Goal: Task Accomplishment & Management: Manage account settings

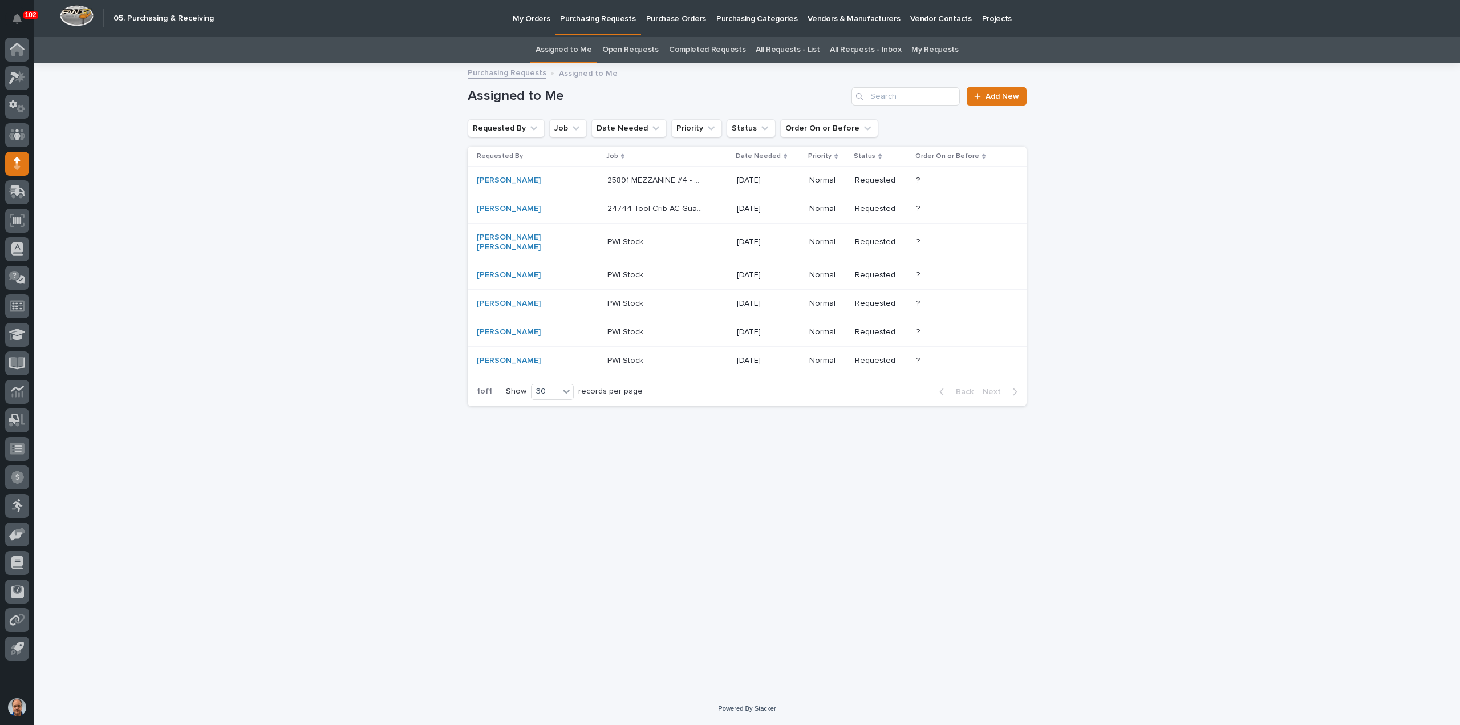
click at [607, 180] on p "25891 MEZZANINE #4 - Misc. Parts & Hardware" at bounding box center [656, 179] width 98 height 12
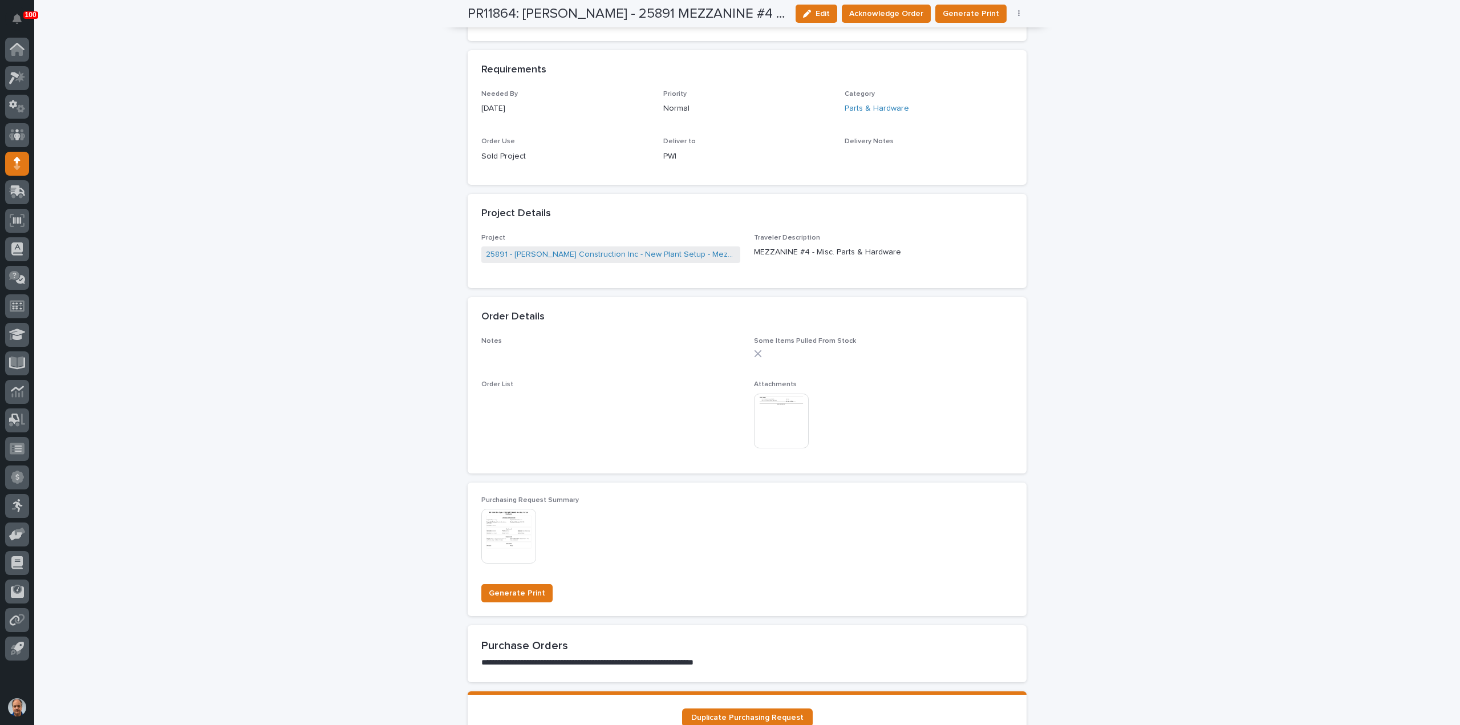
scroll to position [513, 0]
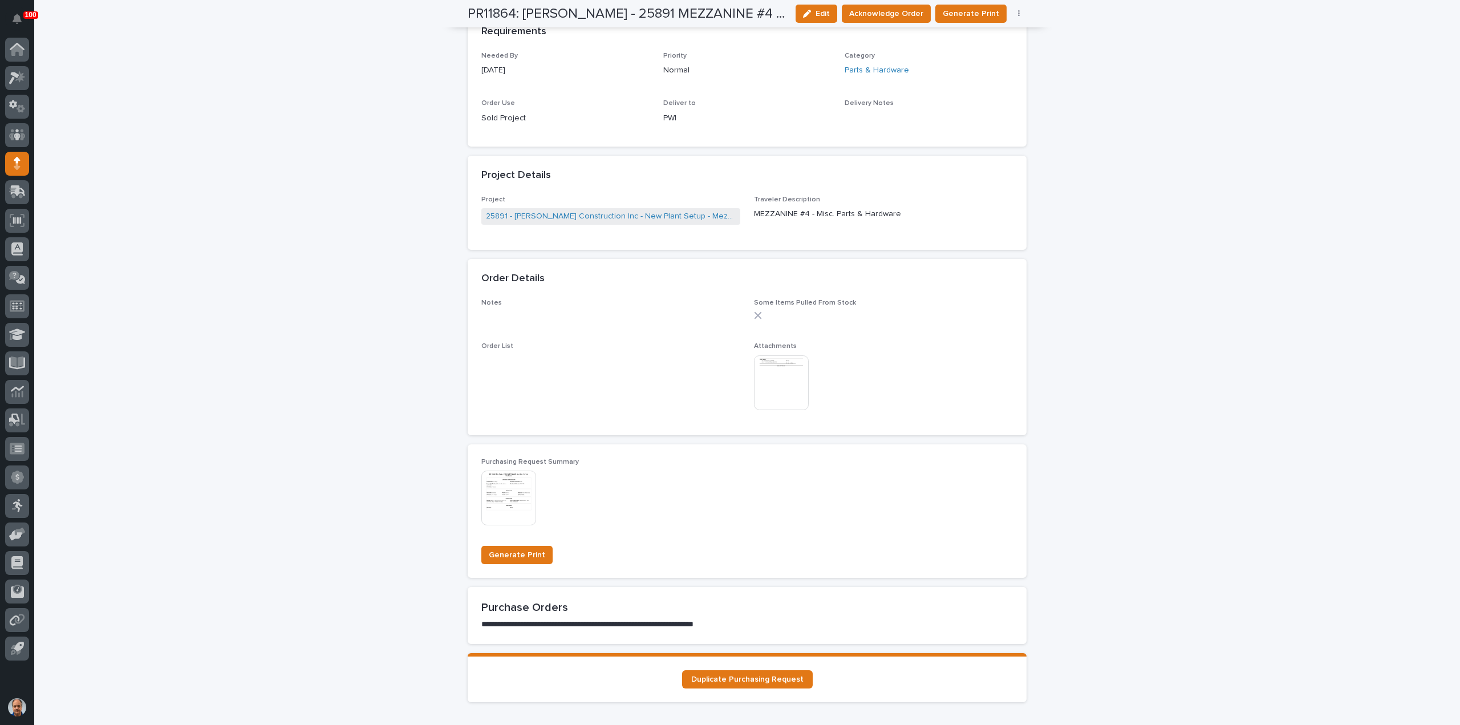
click at [768, 377] on img at bounding box center [781, 382] width 55 height 55
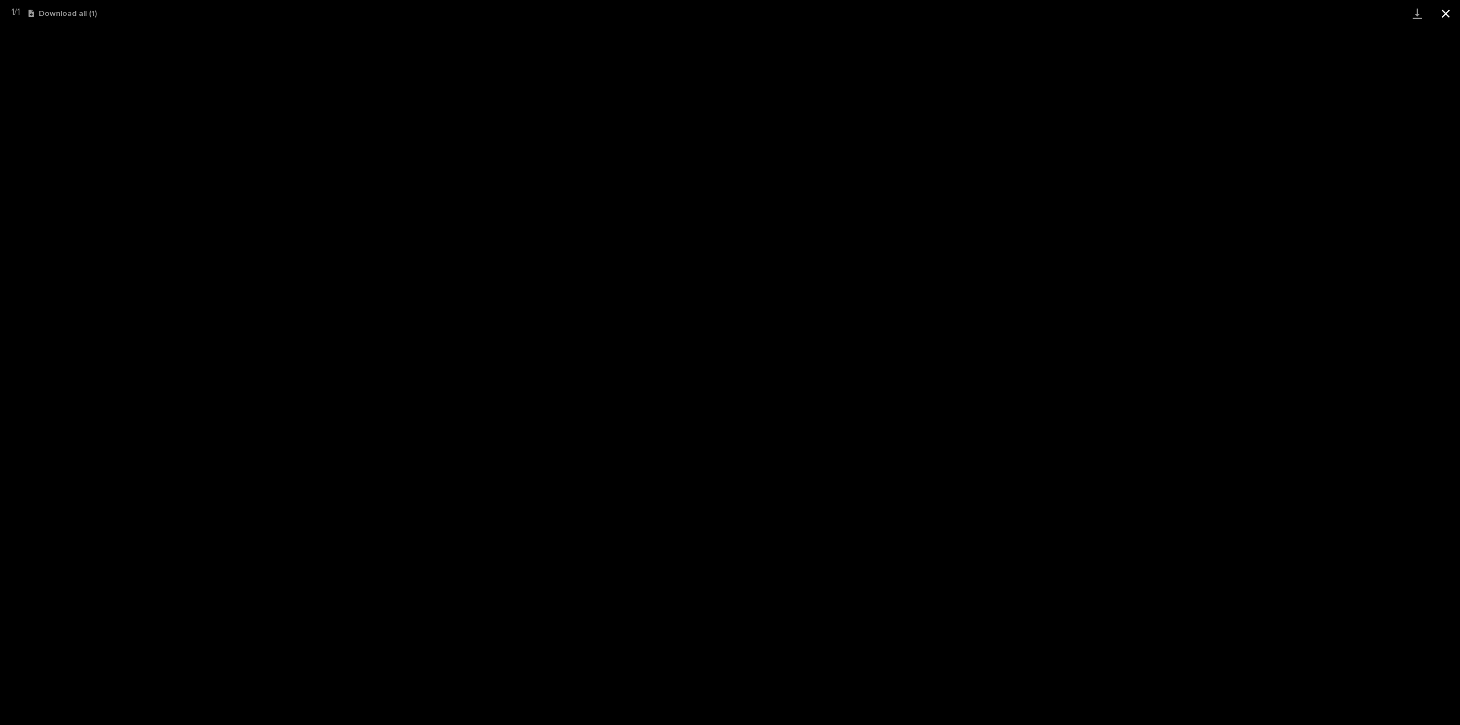
click at [1444, 9] on button "Close gallery" at bounding box center [1446, 13] width 29 height 27
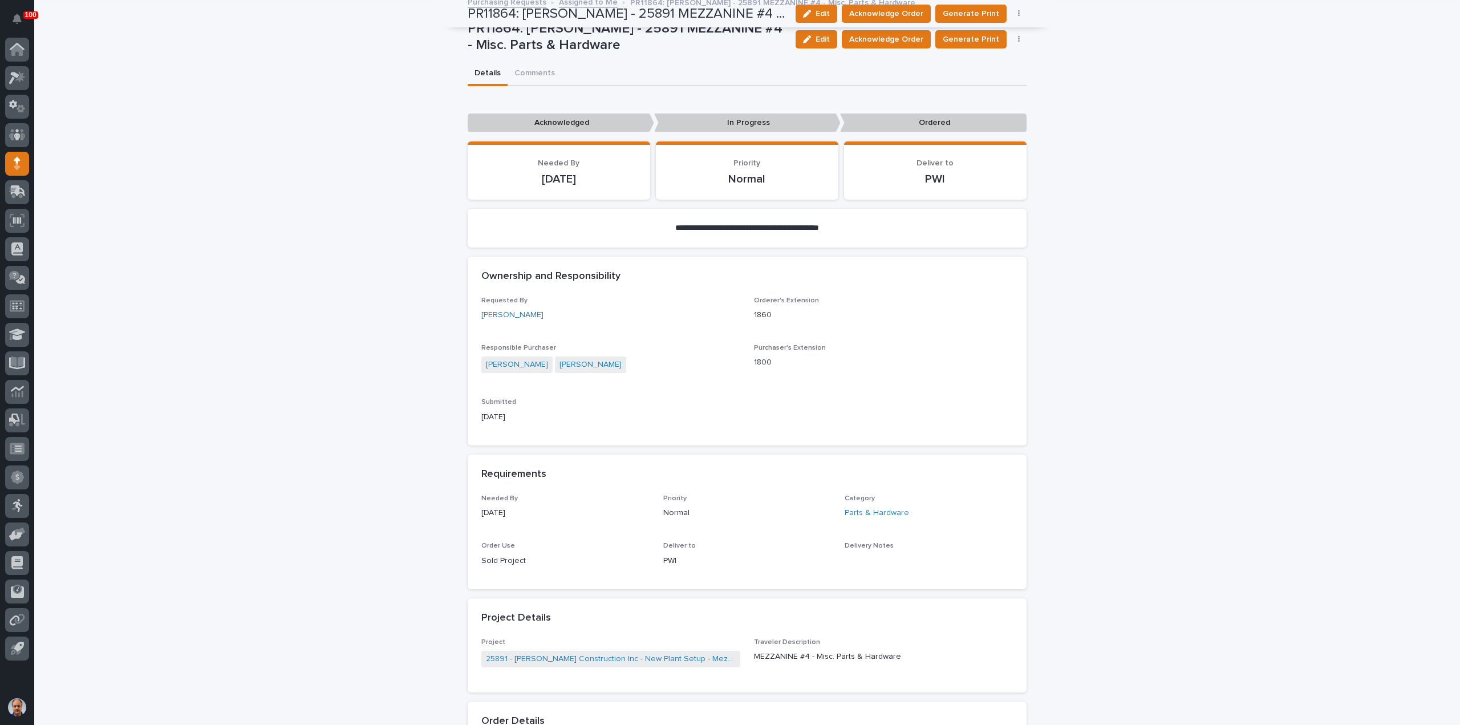
scroll to position [0, 0]
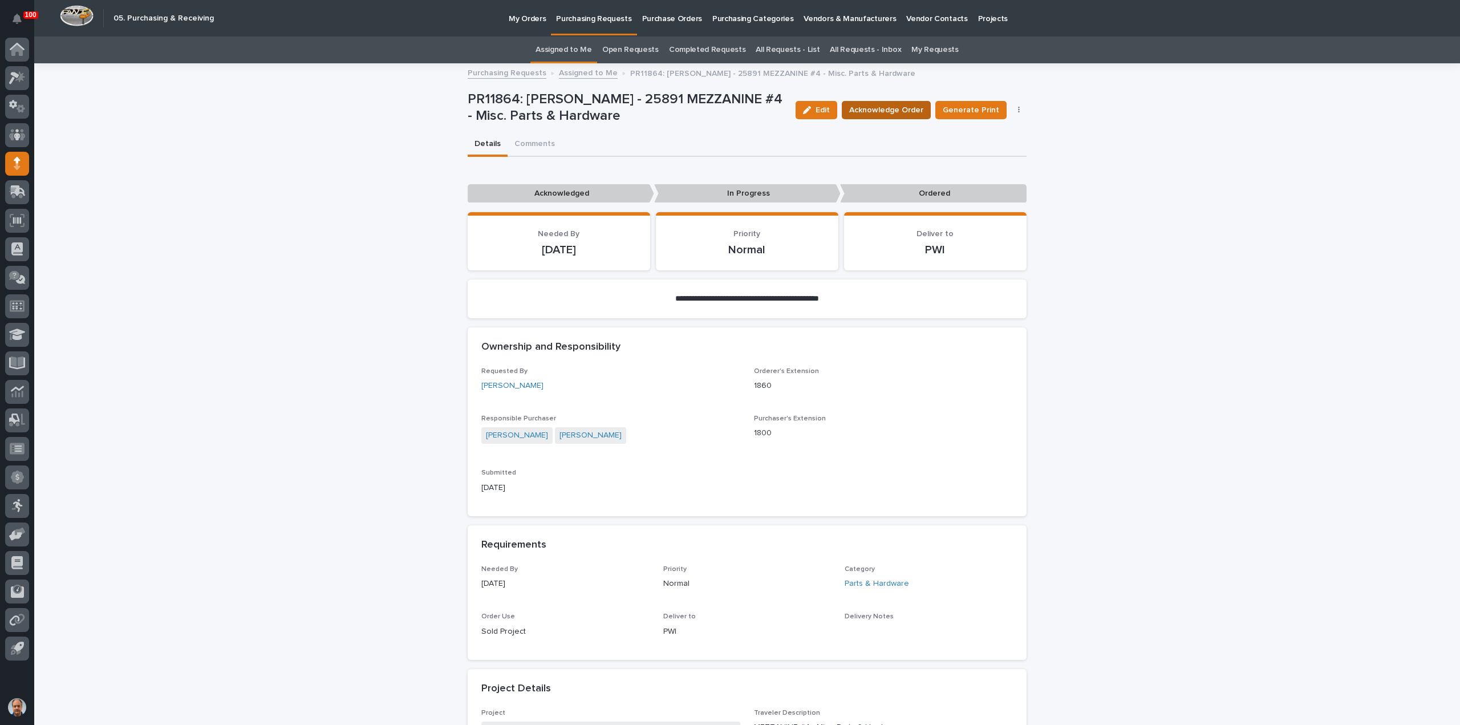
click at [881, 110] on span "Acknowledge Order" at bounding box center [886, 109] width 74 height 11
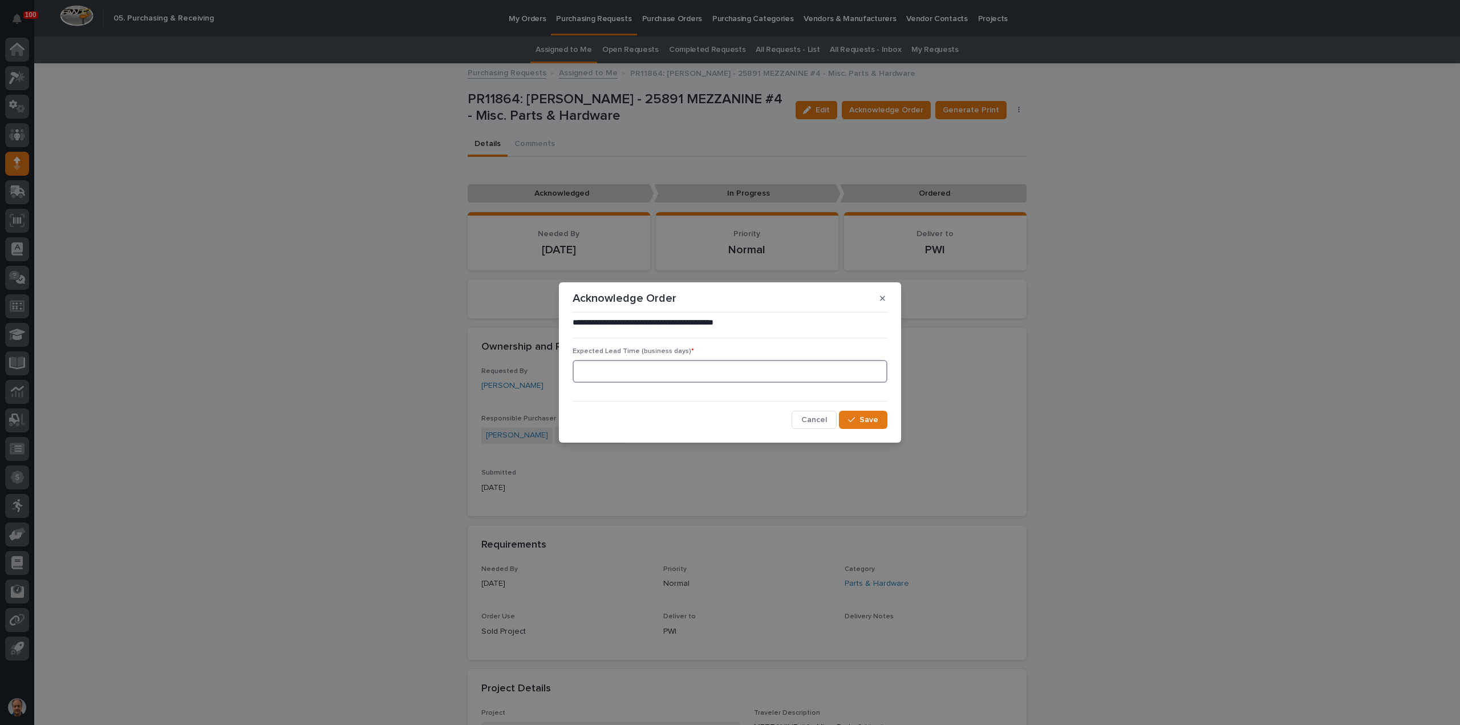
click at [625, 375] on input at bounding box center [730, 371] width 315 height 23
type input "0"
click at [857, 421] on div "button" at bounding box center [853, 420] width 11 height 8
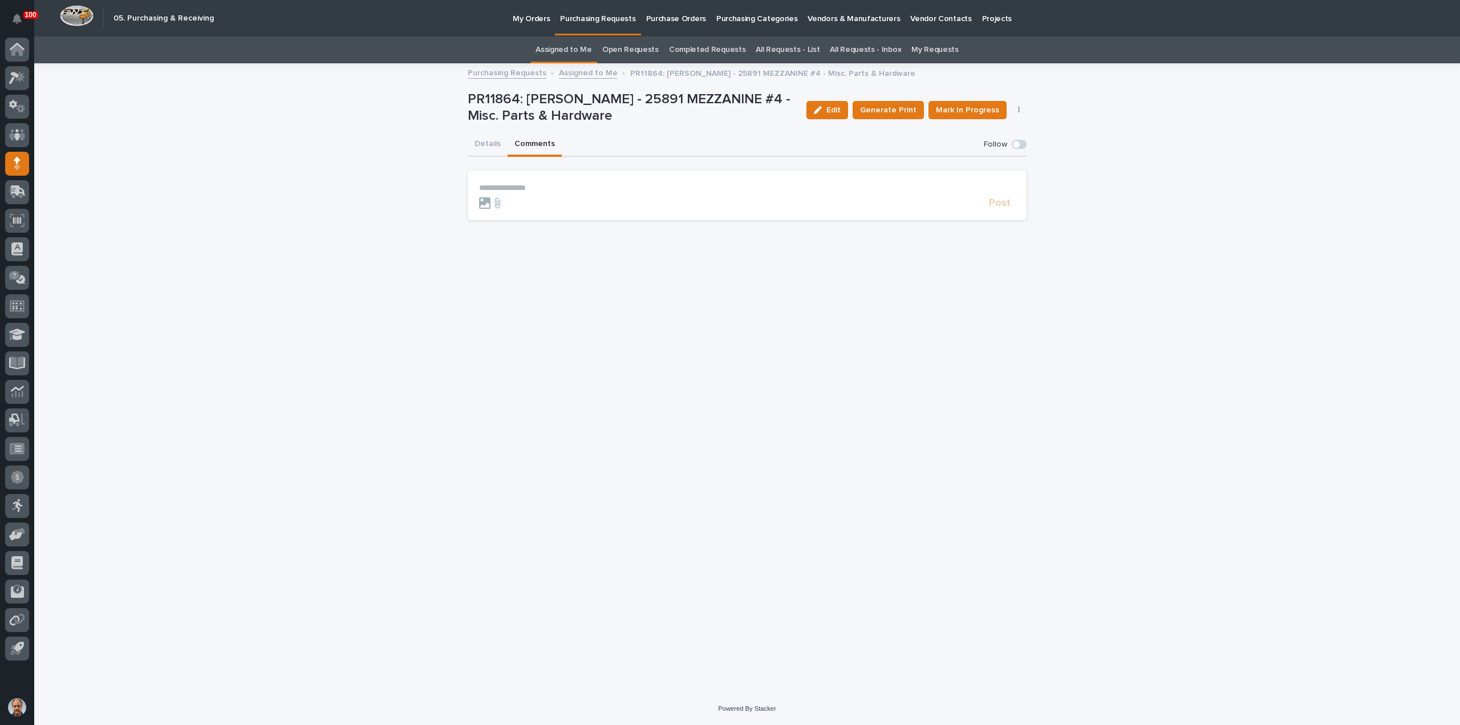
click at [517, 141] on button "Comments" at bounding box center [535, 145] width 54 height 24
click at [485, 180] on section "**********" at bounding box center [747, 196] width 559 height 50
click at [485, 183] on p "**********" at bounding box center [747, 188] width 536 height 10
click at [1005, 209] on span "Post" at bounding box center [1000, 208] width 22 height 10
click at [470, 141] on button "Details" at bounding box center [488, 145] width 40 height 24
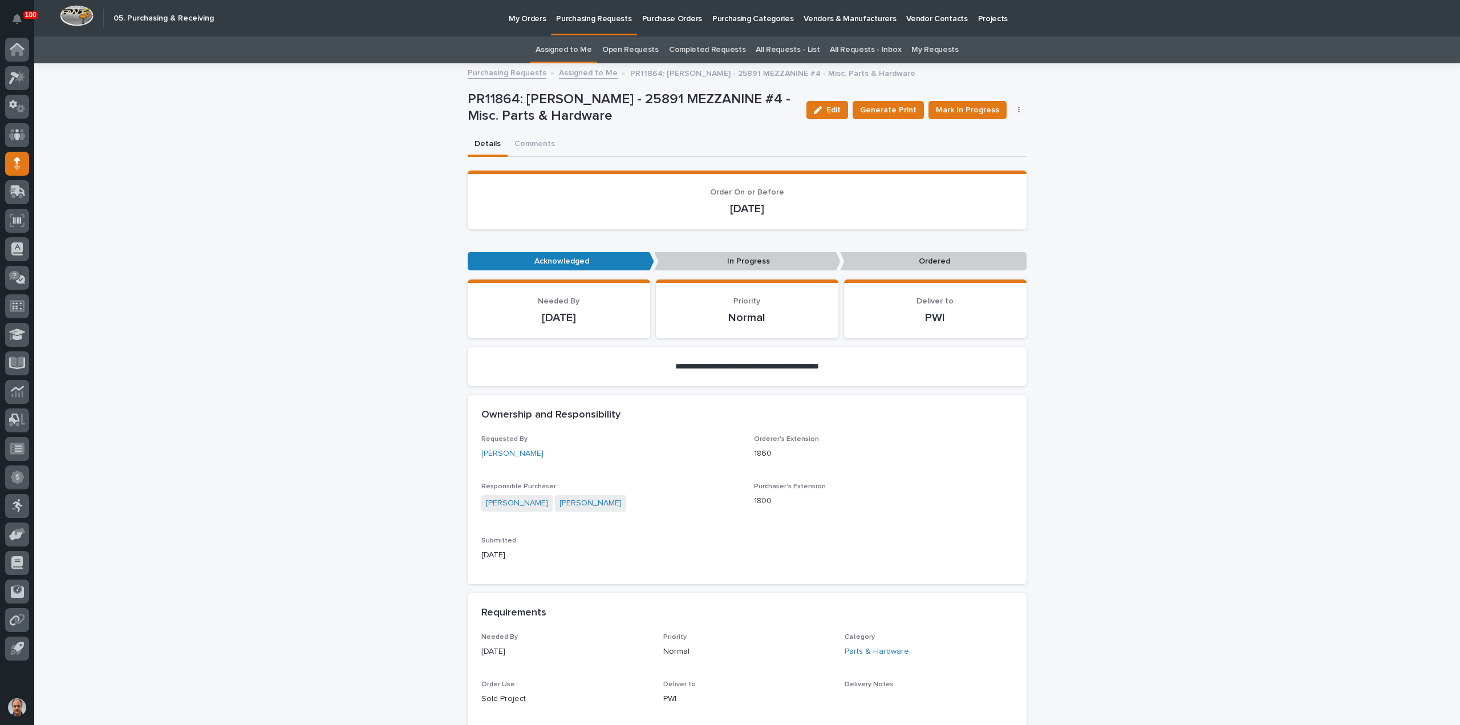
click at [585, 18] on p "Purchasing Requests" at bounding box center [593, 12] width 75 height 24
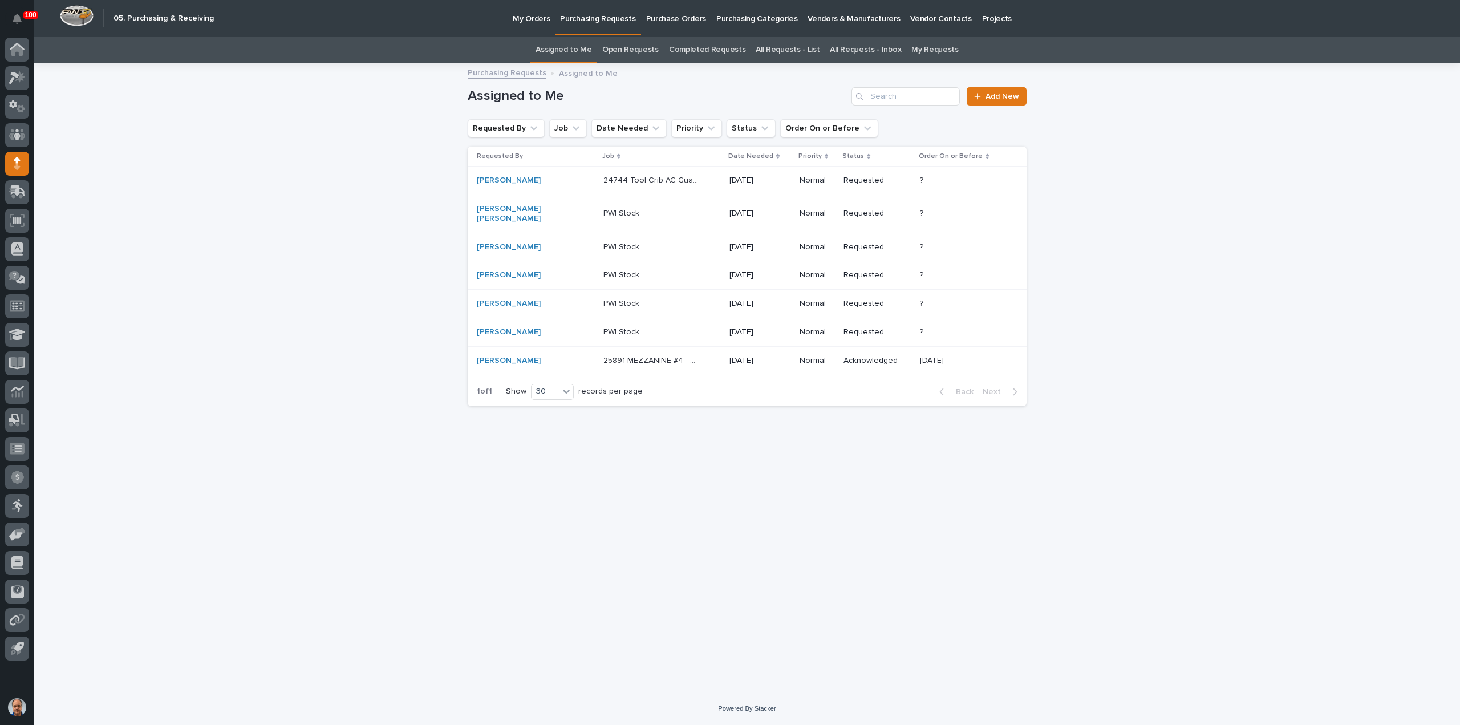
click at [610, 179] on p "24744 Tool Crib AC Guard - Parts & HW" at bounding box center [652, 179] width 98 height 12
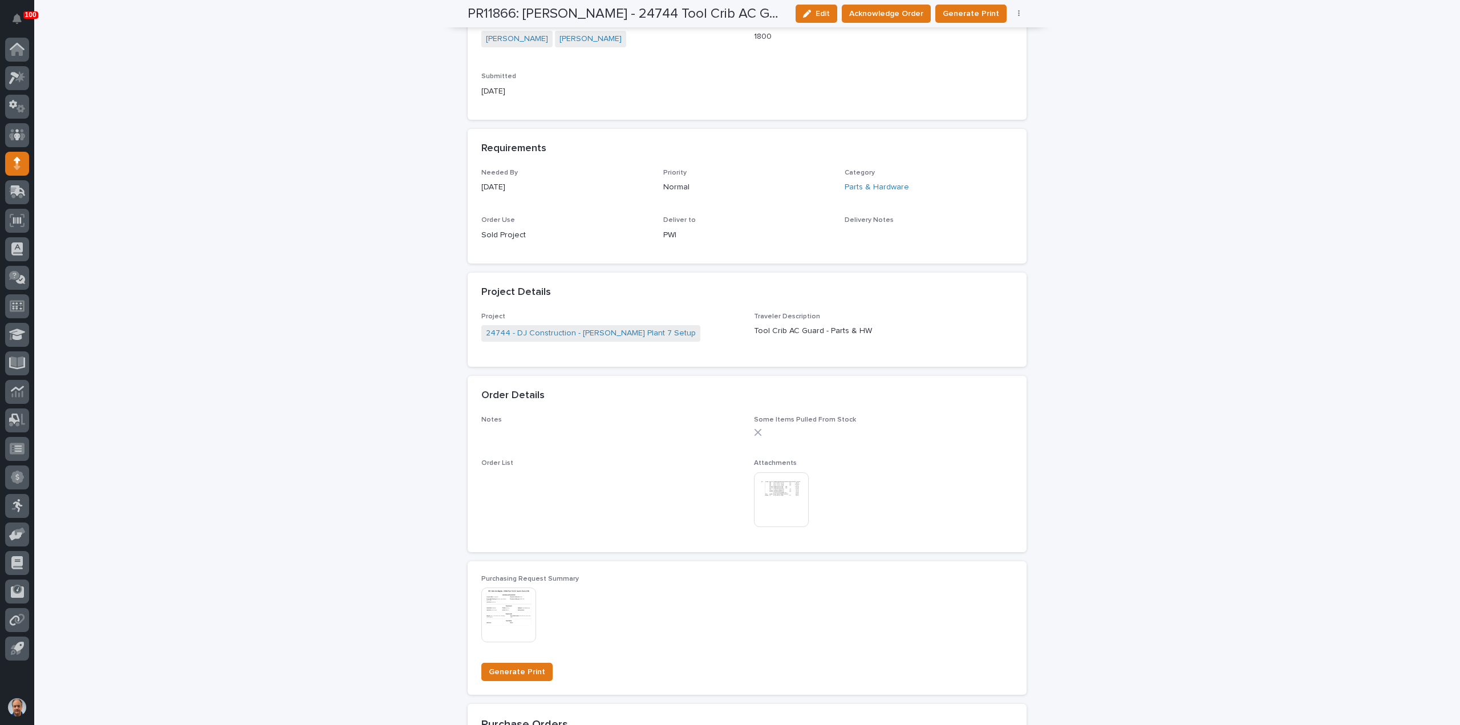
scroll to position [456, 0]
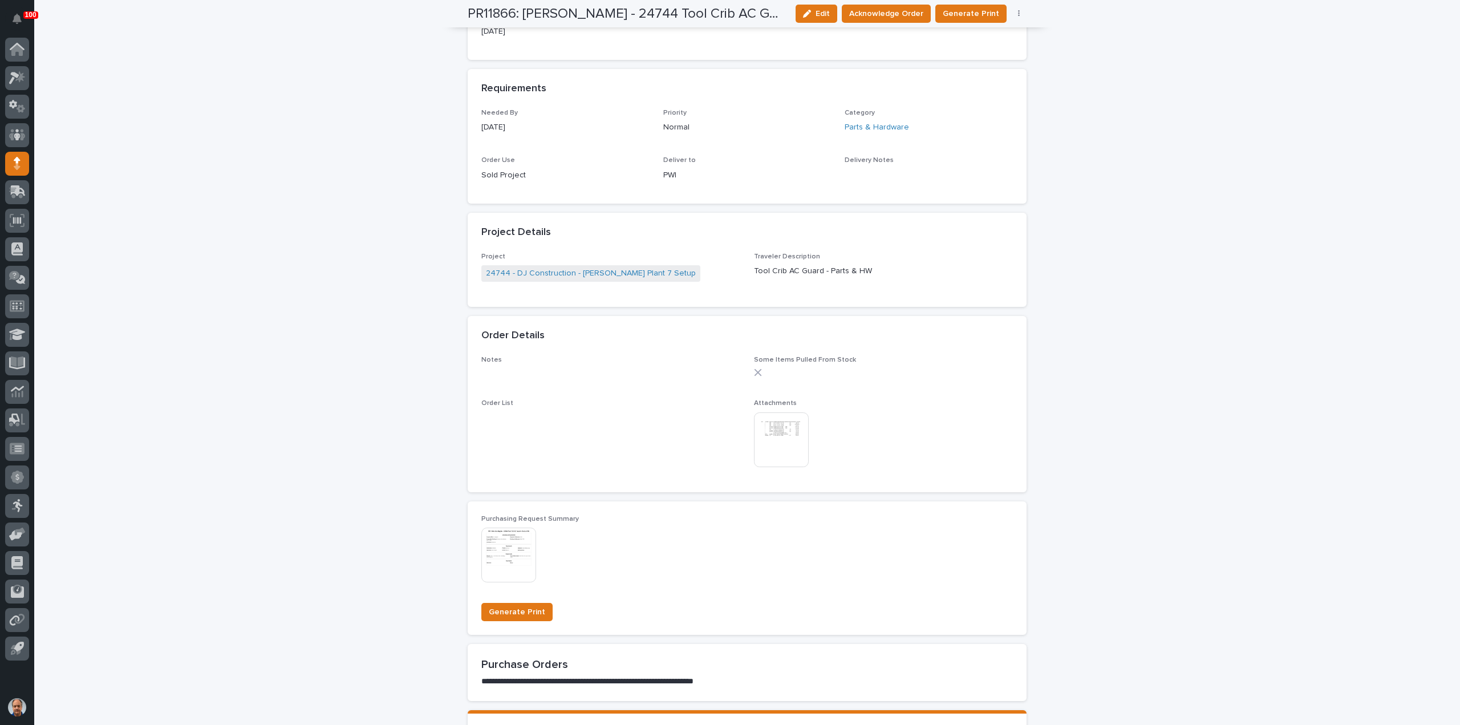
click at [775, 435] on img at bounding box center [781, 439] width 55 height 55
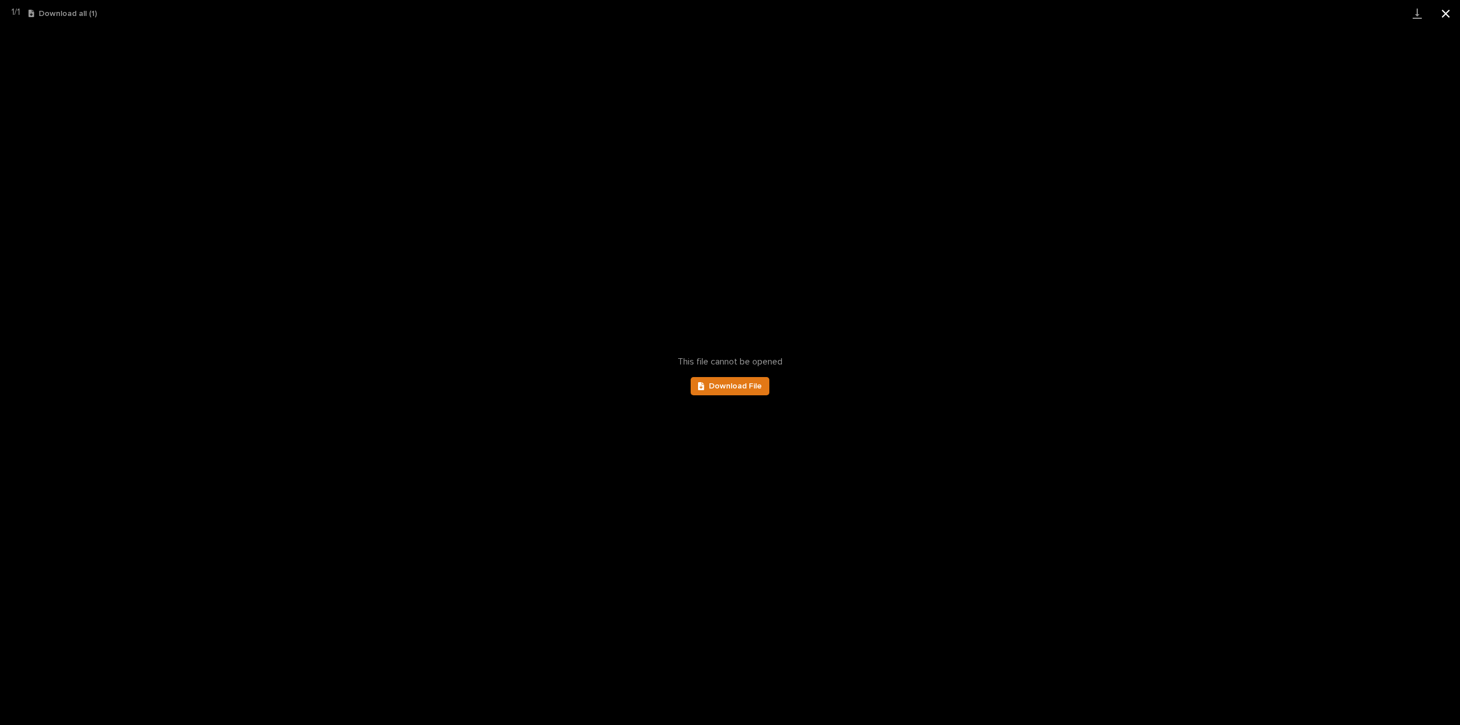
click at [1446, 13] on button "Close gallery" at bounding box center [1446, 13] width 29 height 27
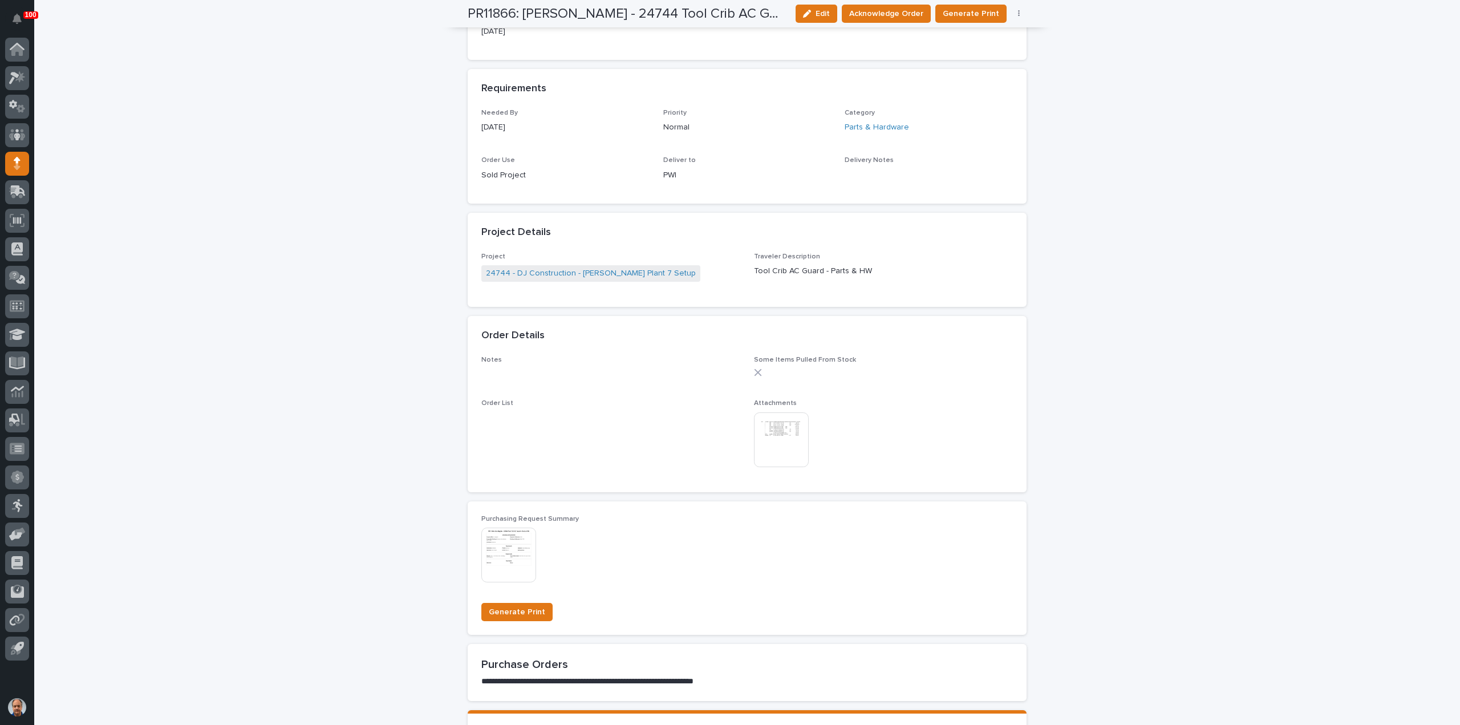
click at [776, 421] on img at bounding box center [781, 439] width 55 height 55
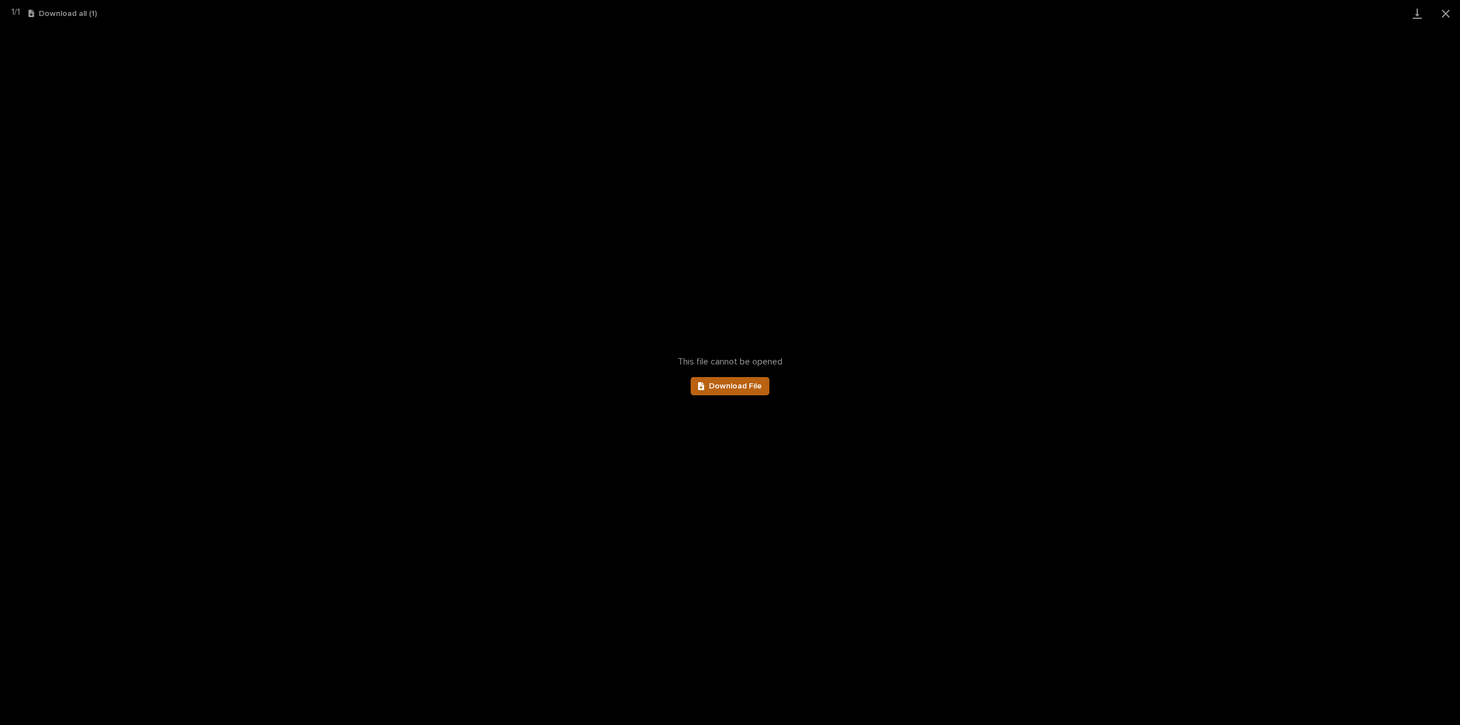
click at [737, 387] on span "Download File" at bounding box center [735, 386] width 53 height 8
click at [1446, 12] on button "Close gallery" at bounding box center [1446, 13] width 29 height 27
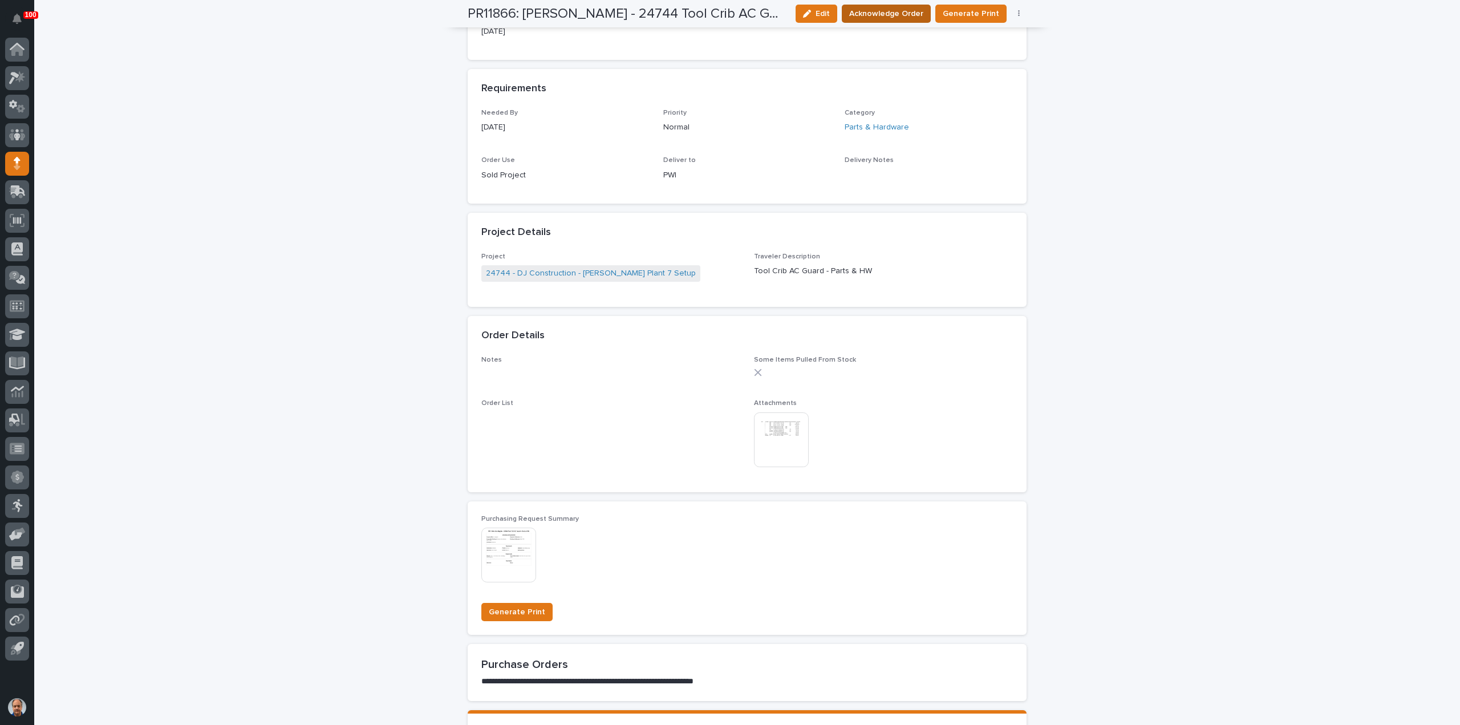
click at [906, 10] on span "Acknowledge Order" at bounding box center [886, 13] width 74 height 11
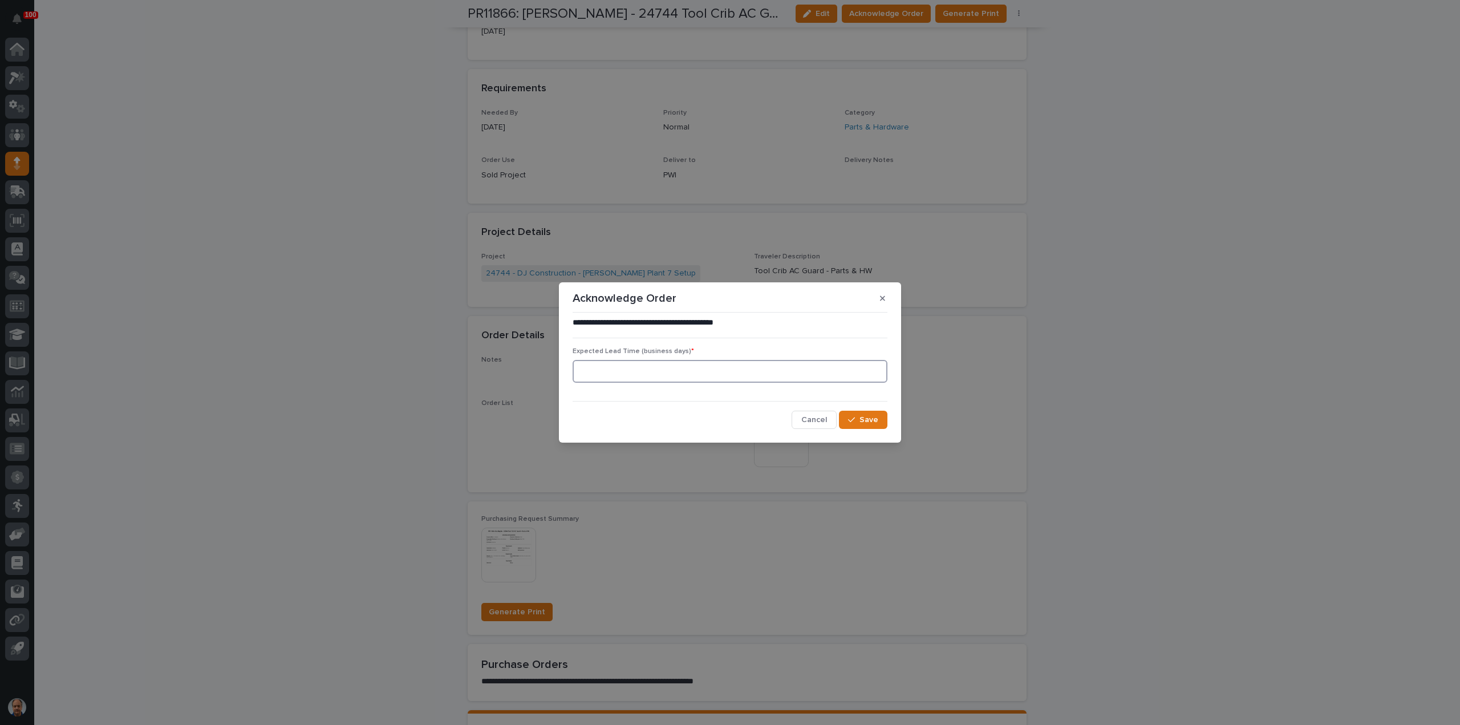
drag, startPoint x: 709, startPoint y: 382, endPoint x: 729, endPoint y: 380, distance: 20.0
click at [716, 380] on input at bounding box center [730, 371] width 315 height 23
type input "0"
click at [846, 421] on button "Save" at bounding box center [863, 420] width 48 height 18
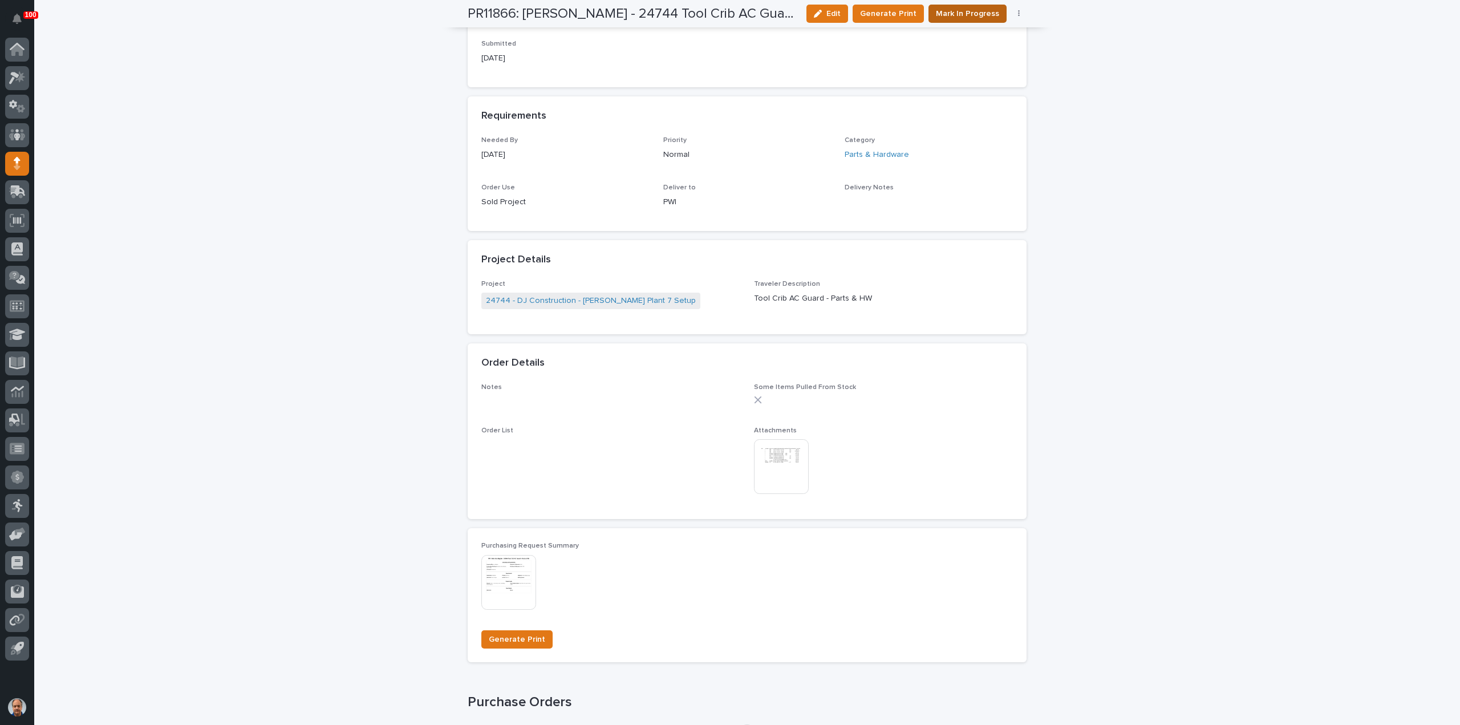
scroll to position [568, 0]
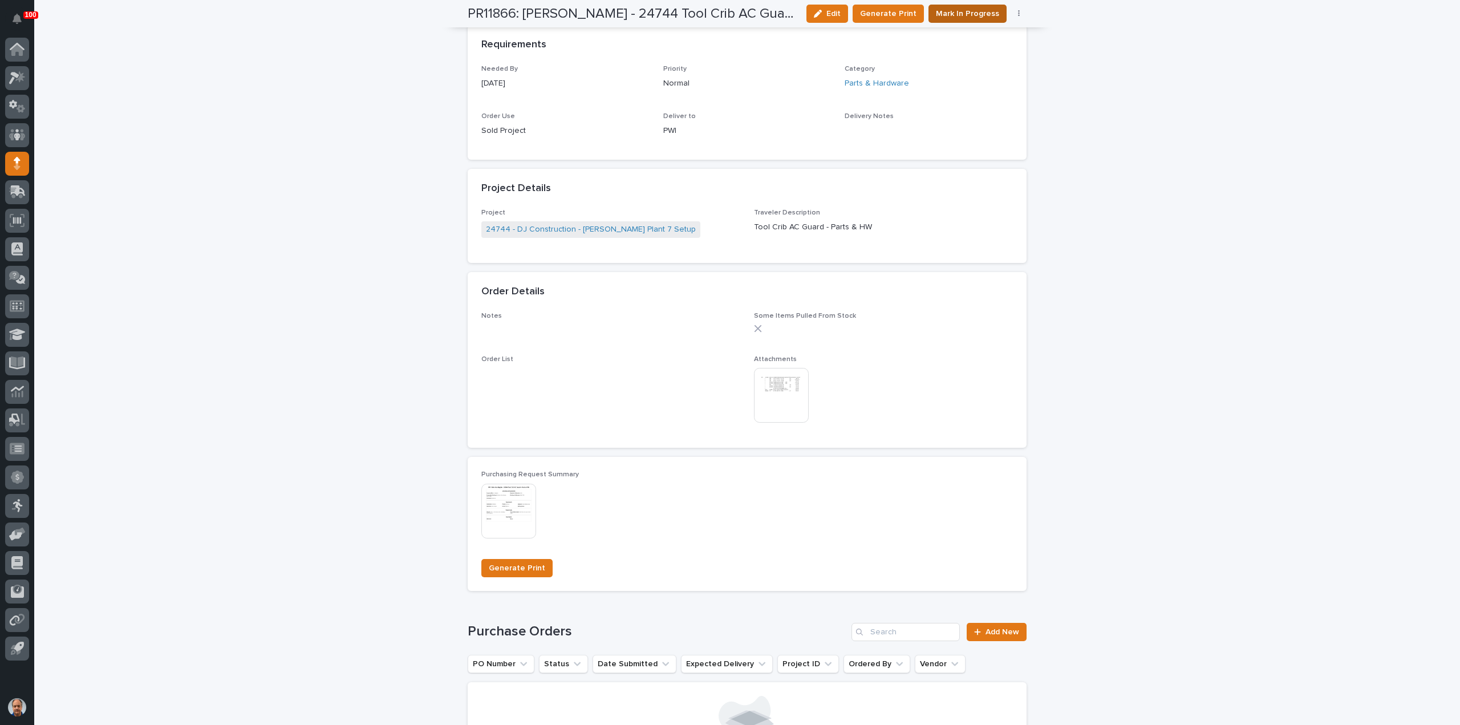
click at [958, 14] on span "Mark In Progress" at bounding box center [967, 13] width 63 height 11
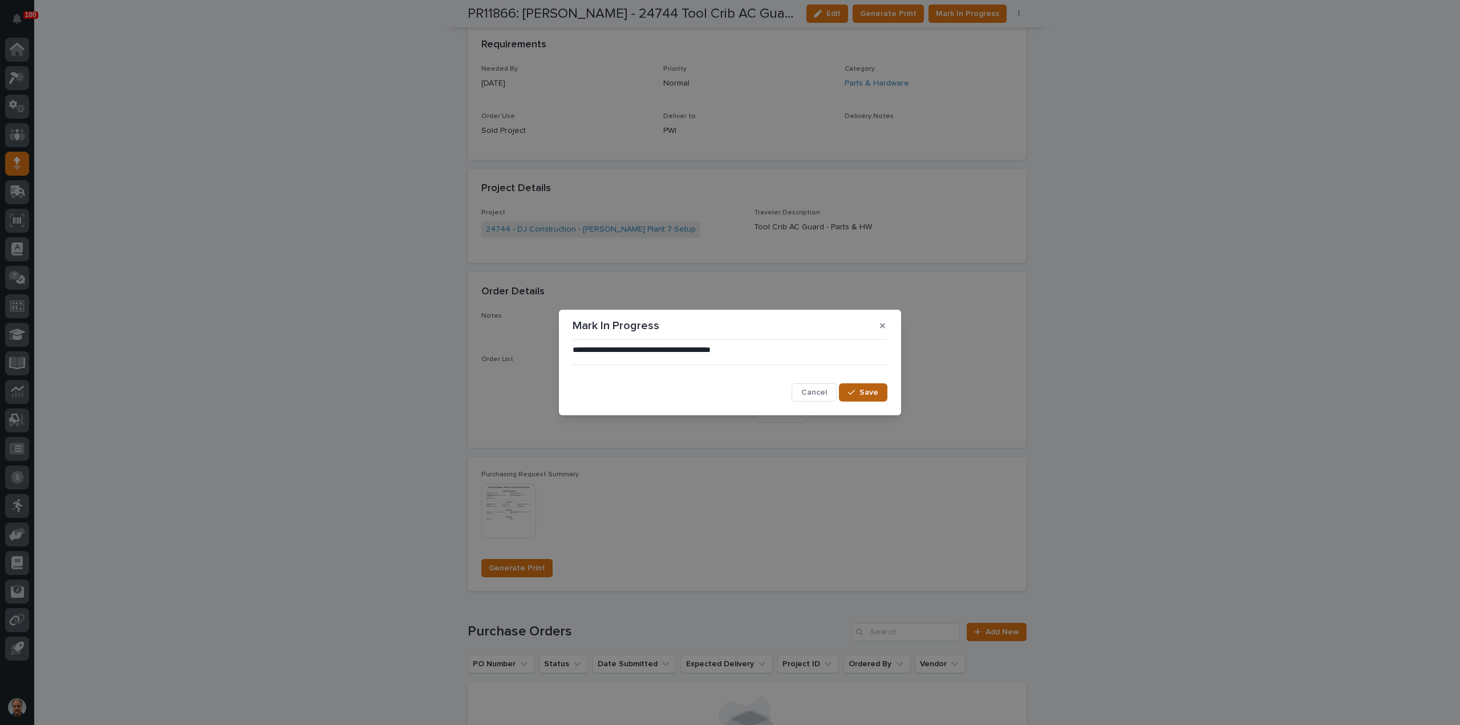
drag, startPoint x: 865, startPoint y: 400, endPoint x: 869, endPoint y: 394, distance: 7.3
click at [867, 398] on button "Save" at bounding box center [863, 392] width 48 height 18
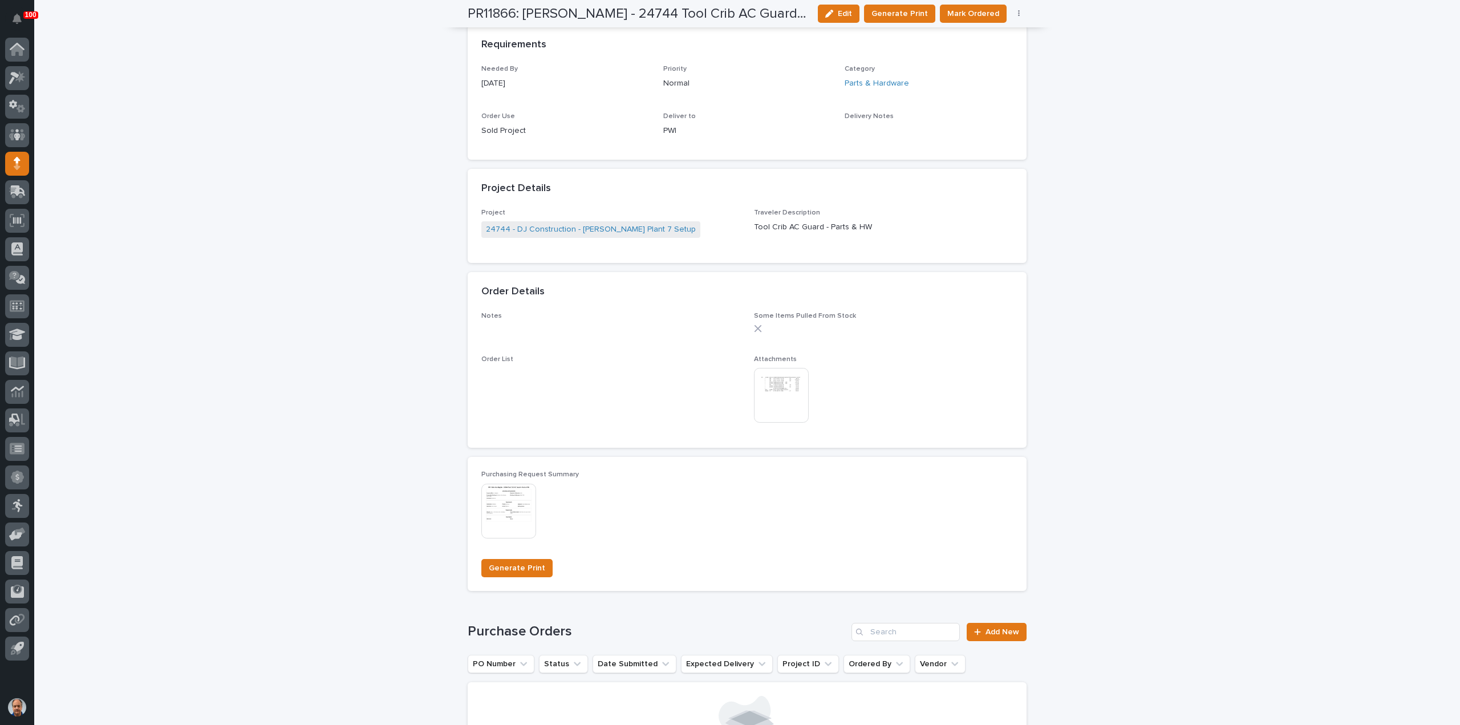
click at [974, 11] on span "Mark Ordered" at bounding box center [973, 13] width 52 height 11
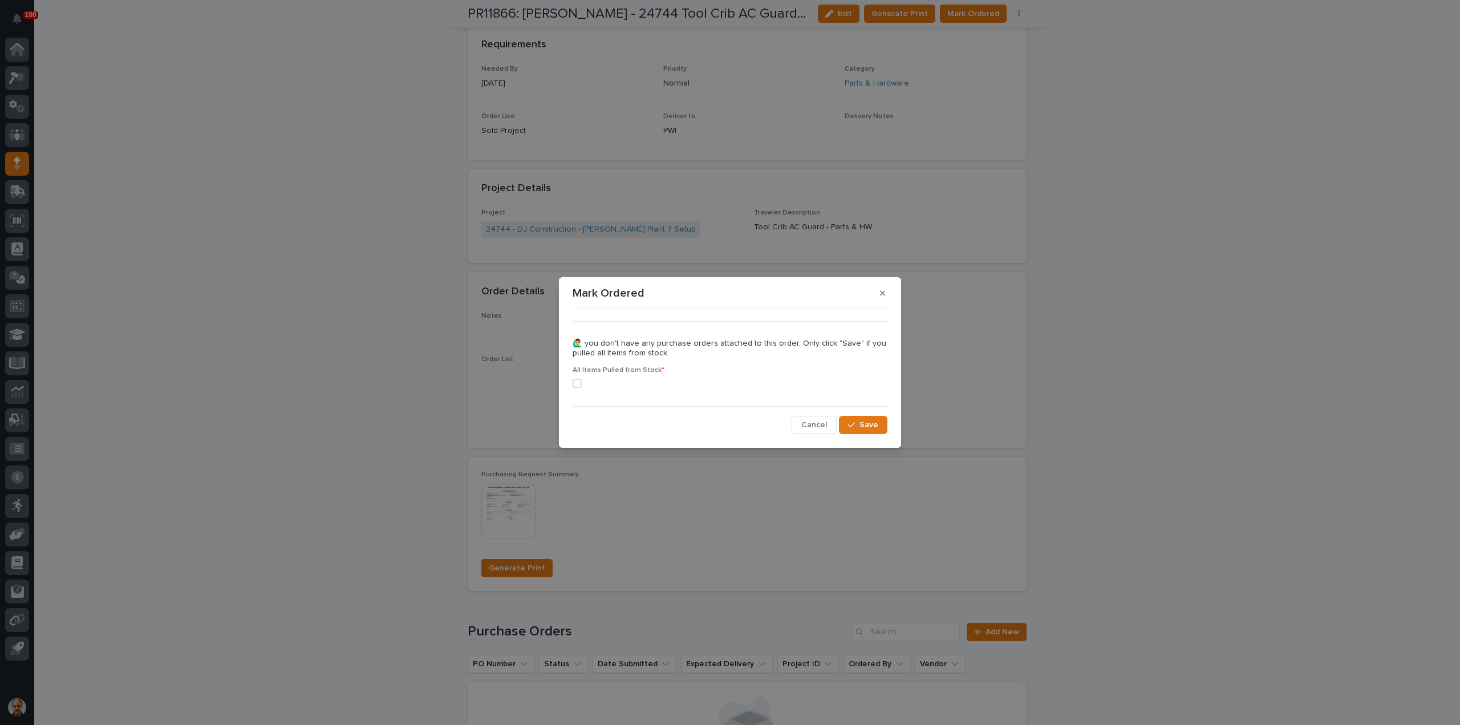
drag, startPoint x: 580, startPoint y: 380, endPoint x: 638, endPoint y: 386, distance: 57.9
click at [581, 381] on span at bounding box center [577, 383] width 9 height 9
click at [878, 423] on button "Save" at bounding box center [863, 425] width 48 height 18
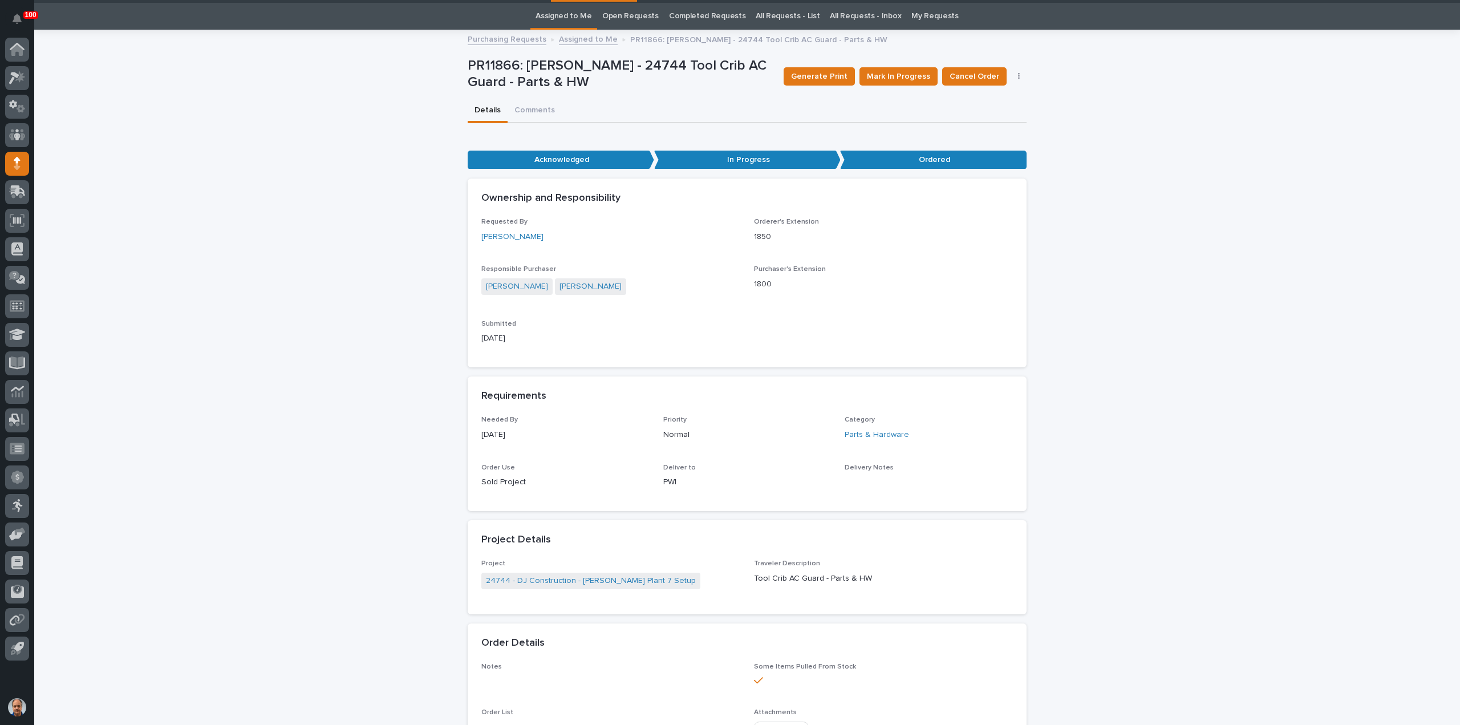
scroll to position [0, 0]
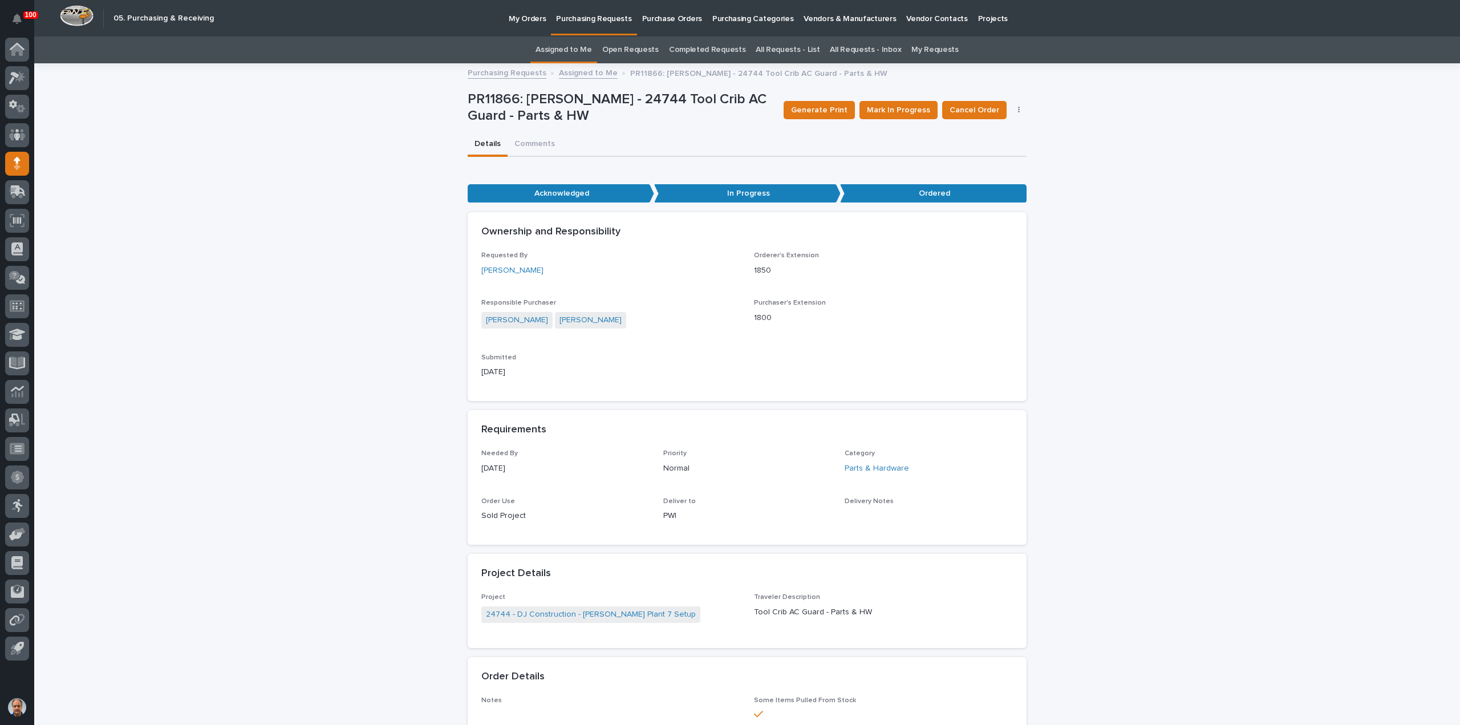
click at [586, 19] on p "Purchasing Requests" at bounding box center [593, 12] width 75 height 24
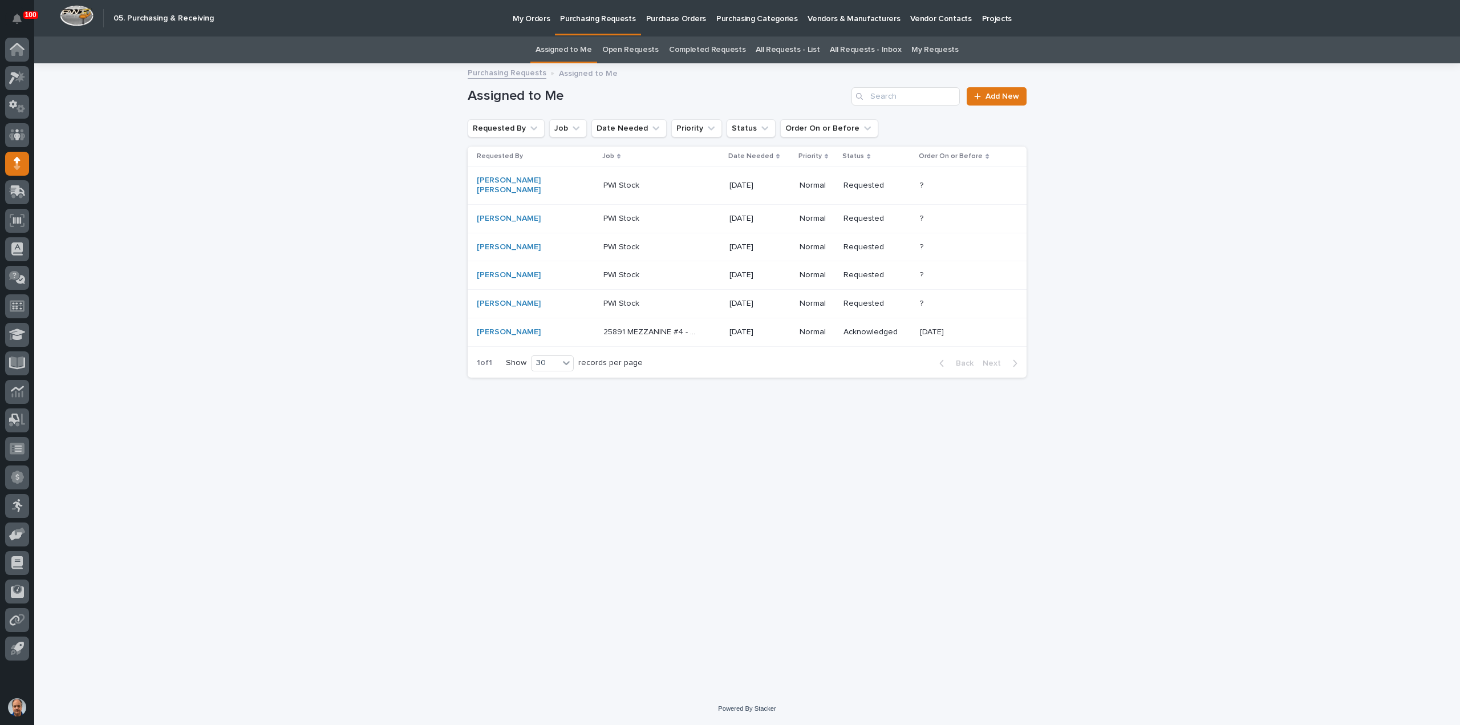
click at [603, 179] on p "PWI Stock" at bounding box center [622, 185] width 38 height 12
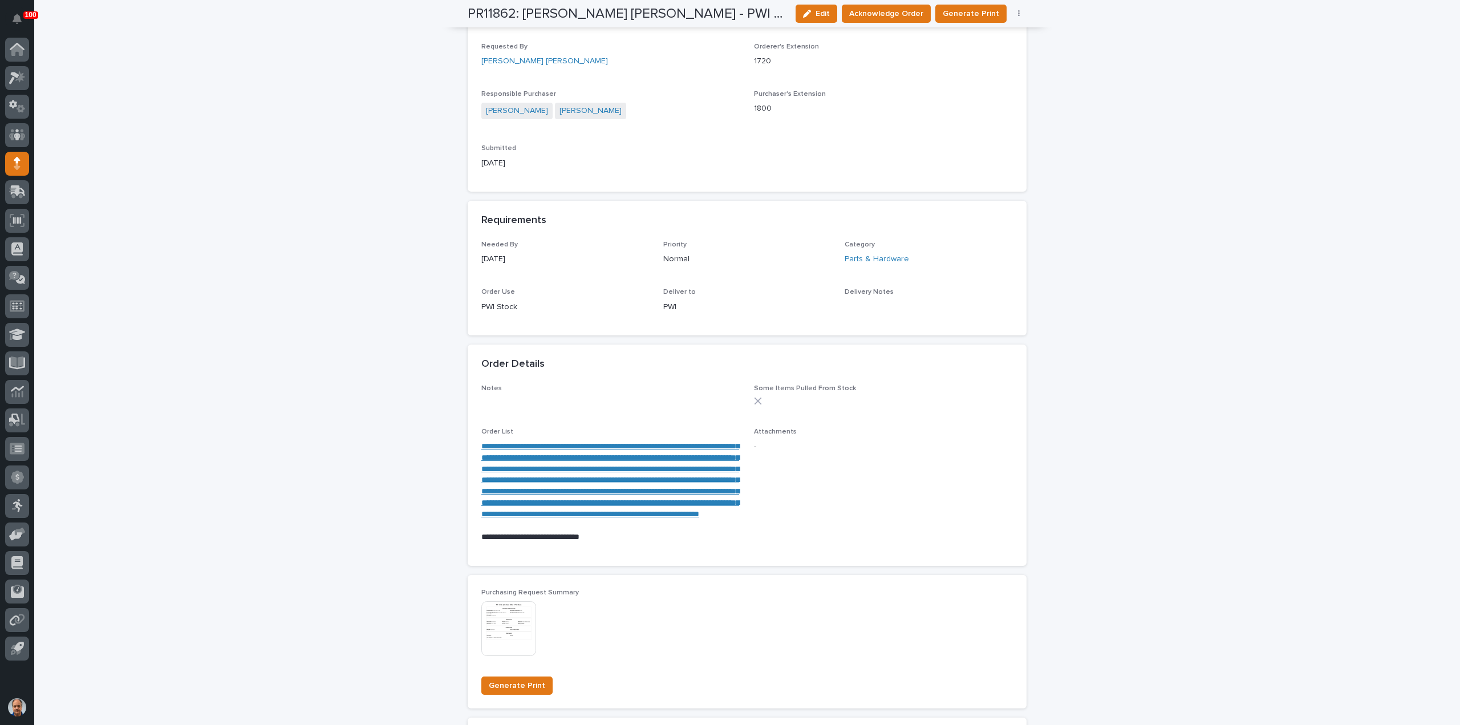
scroll to position [342, 0]
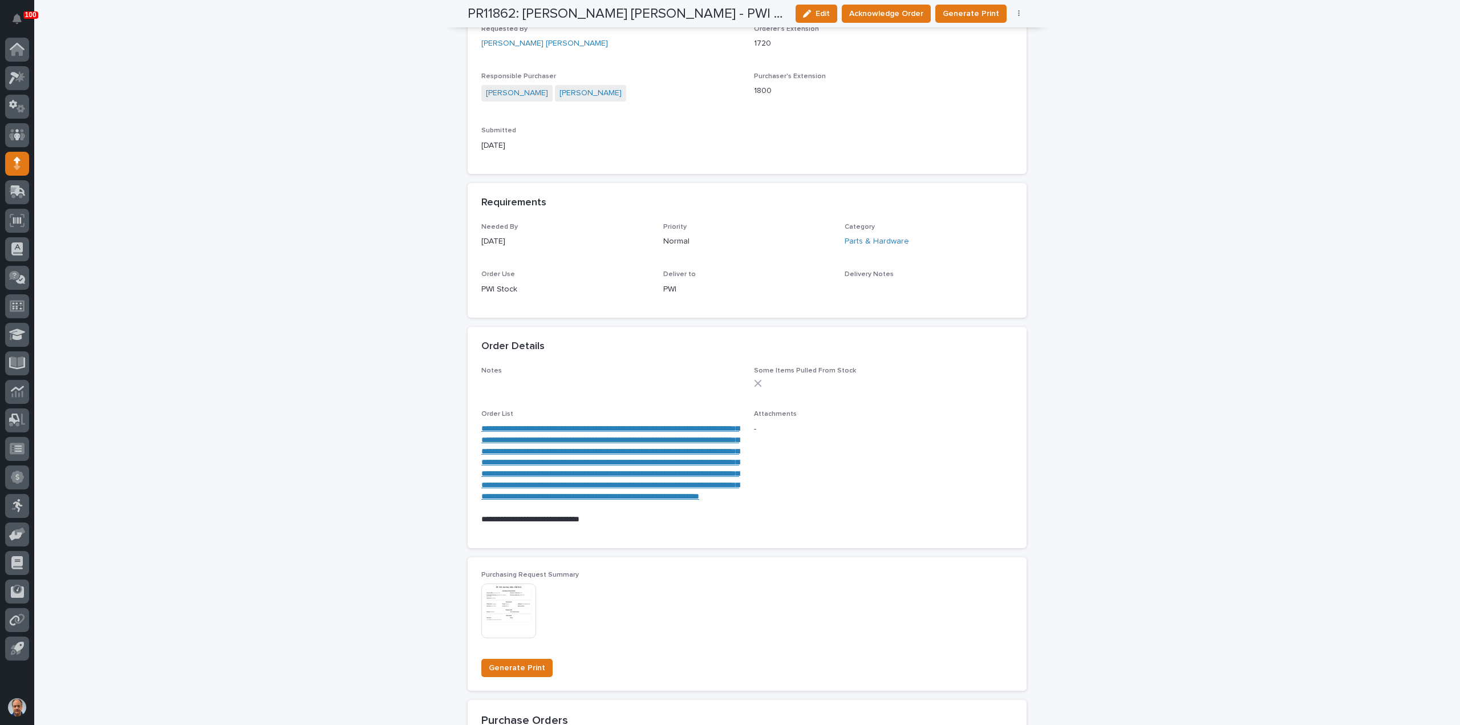
click at [549, 452] on link "**********" at bounding box center [610, 462] width 258 height 76
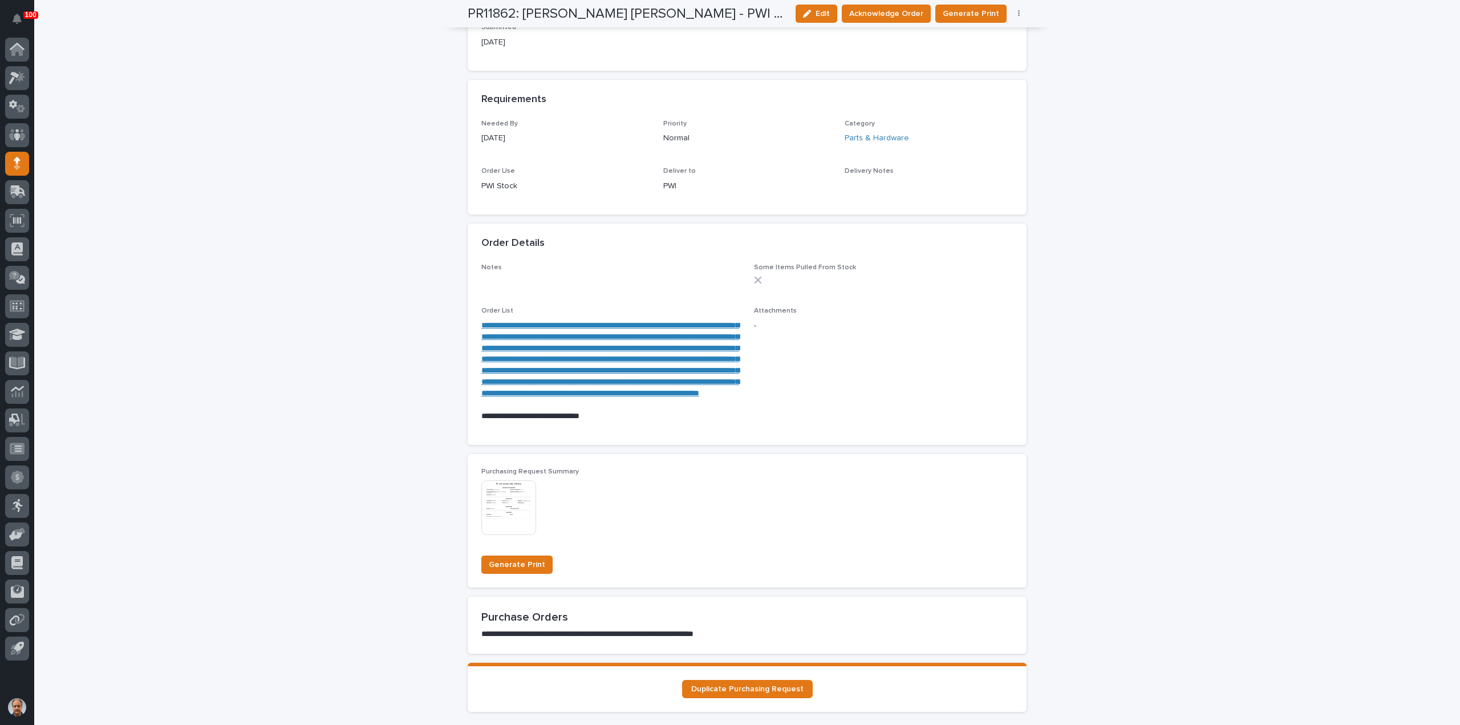
scroll to position [313, 0]
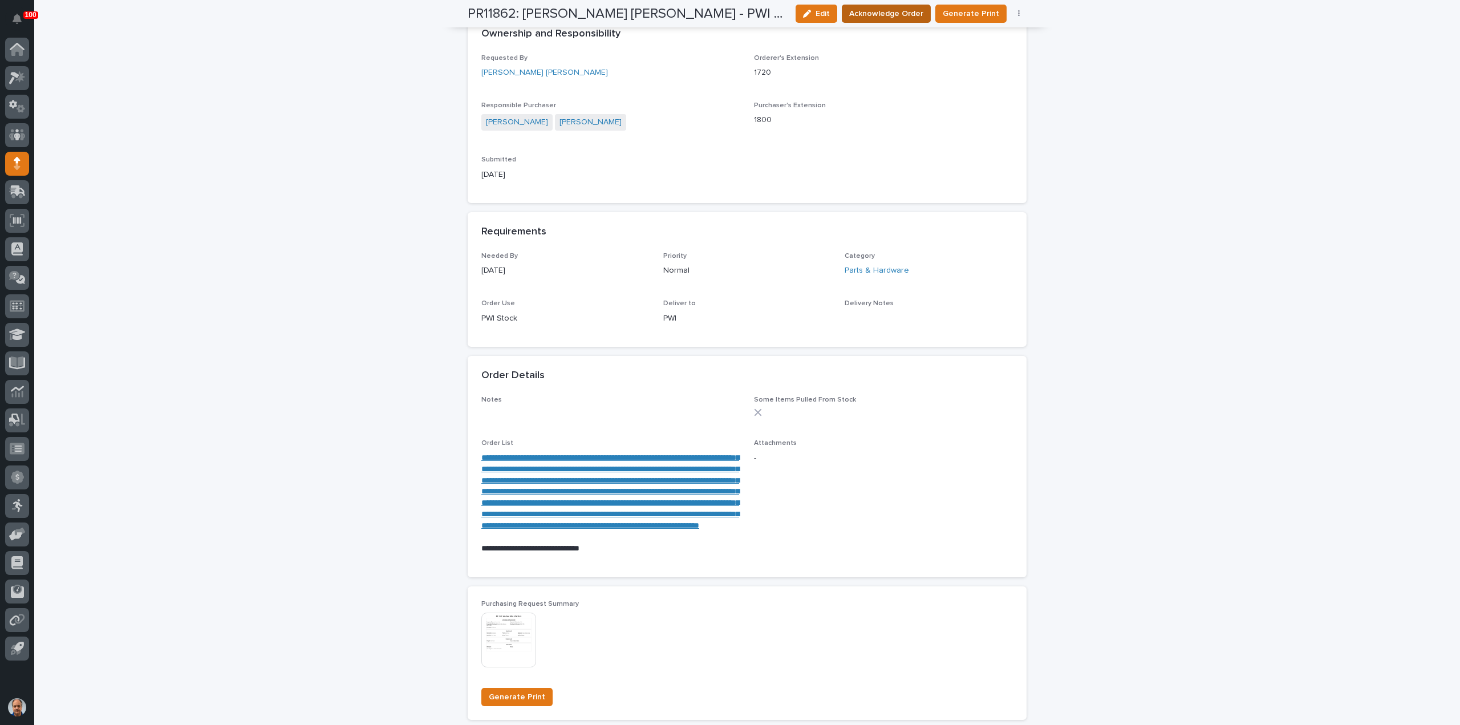
click at [906, 13] on span "Acknowledge Order" at bounding box center [886, 13] width 74 height 11
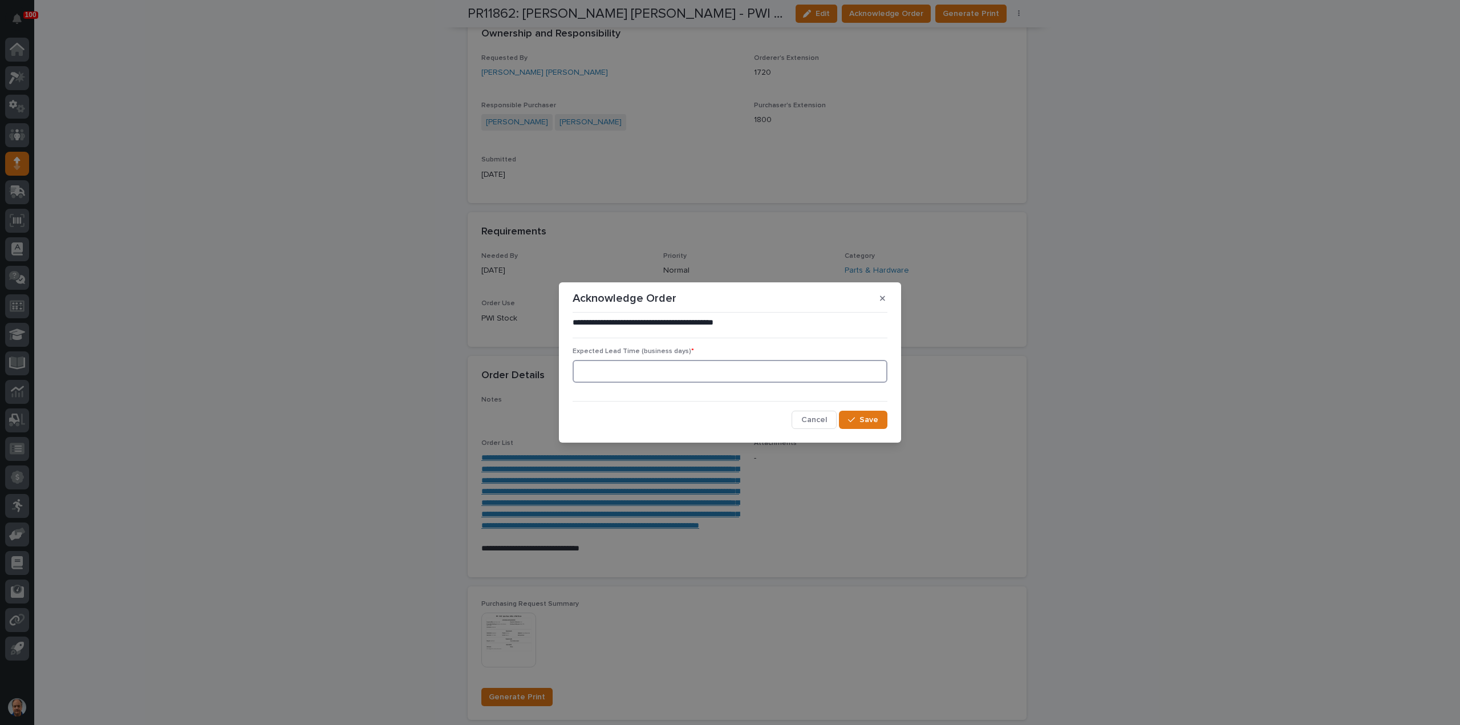
click at [719, 371] on input at bounding box center [730, 371] width 315 height 23
type input "3"
click at [867, 420] on span "Save" at bounding box center [869, 420] width 19 height 8
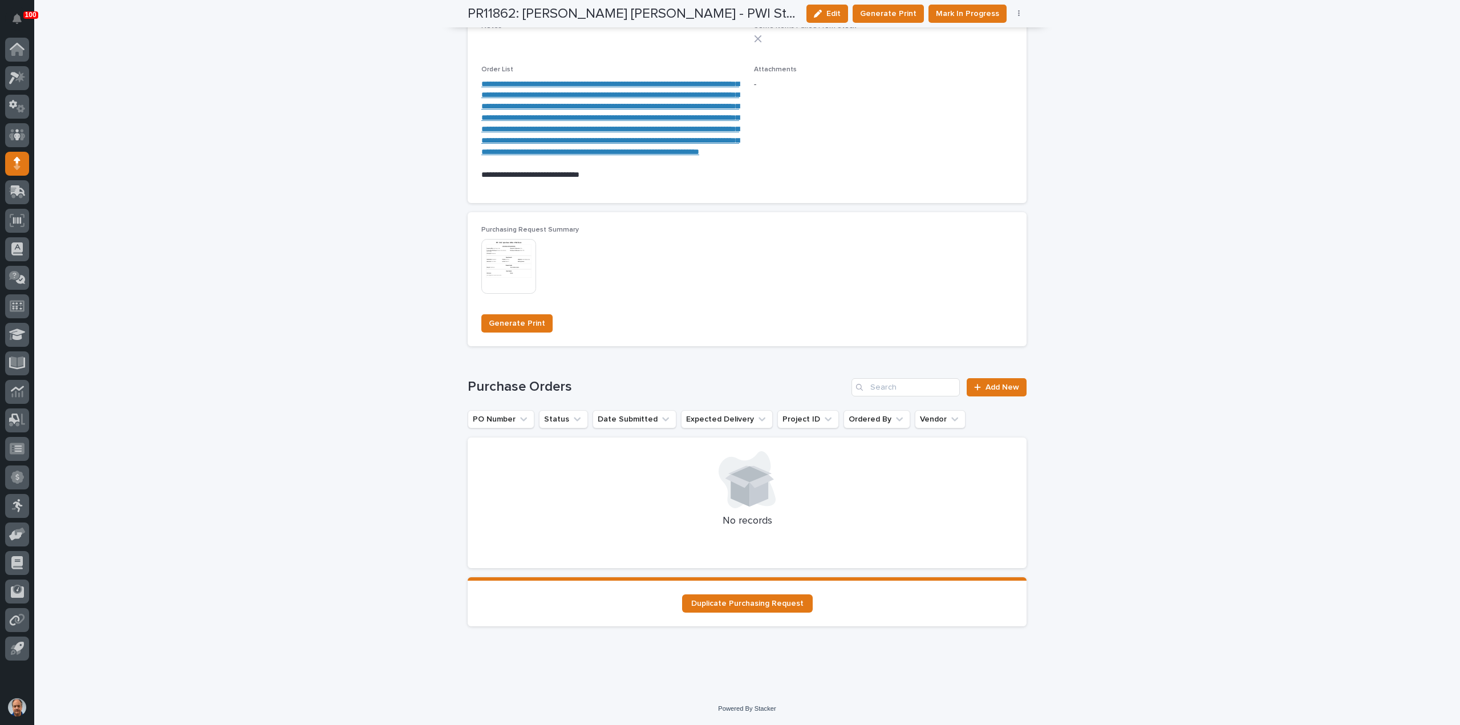
scroll to position [768, 0]
click at [1003, 391] on span "Add New" at bounding box center [1003, 387] width 34 height 8
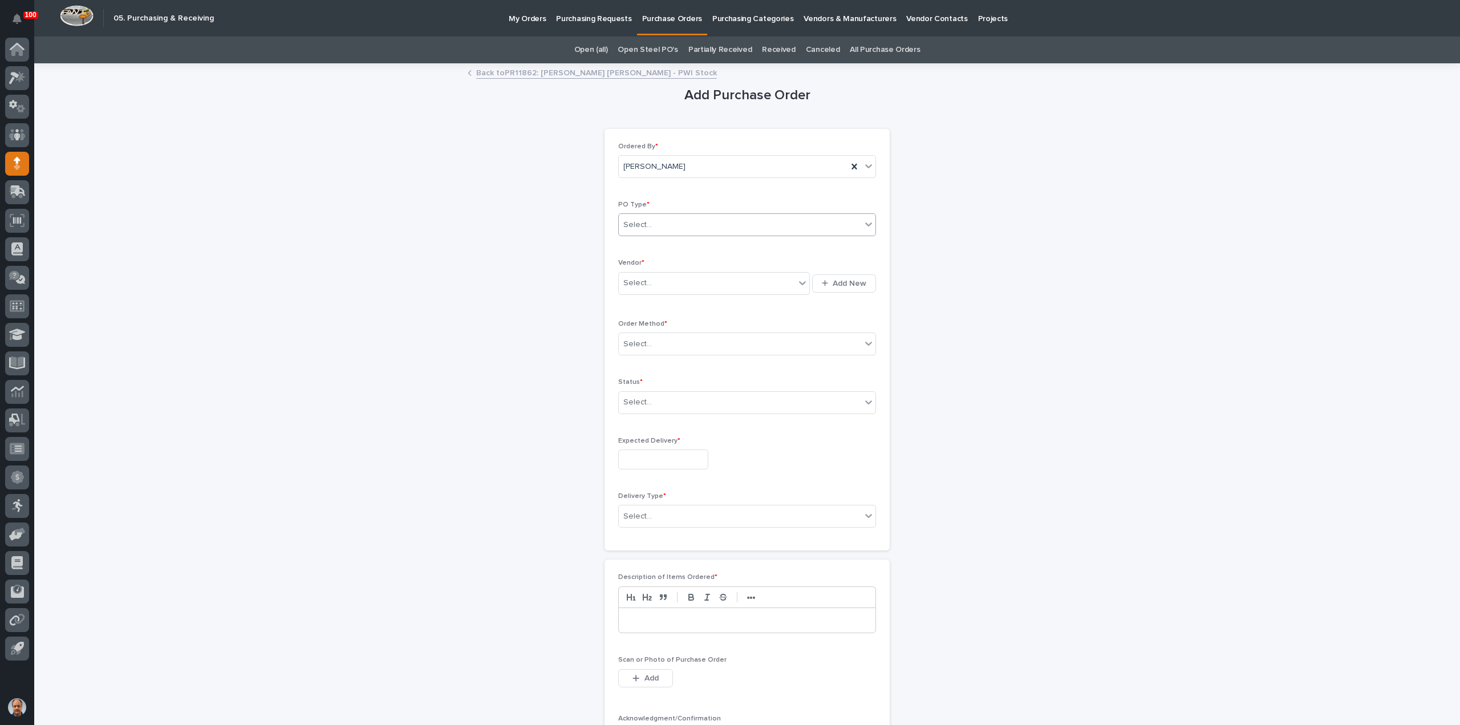
click at [664, 222] on div "Select..." at bounding box center [740, 225] width 242 height 19
click at [655, 265] on div "Paper" at bounding box center [742, 266] width 257 height 20
click at [658, 283] on div "Select..." at bounding box center [707, 283] width 176 height 19
type input "***"
click at [686, 320] on div "Amazon" at bounding box center [710, 324] width 192 height 20
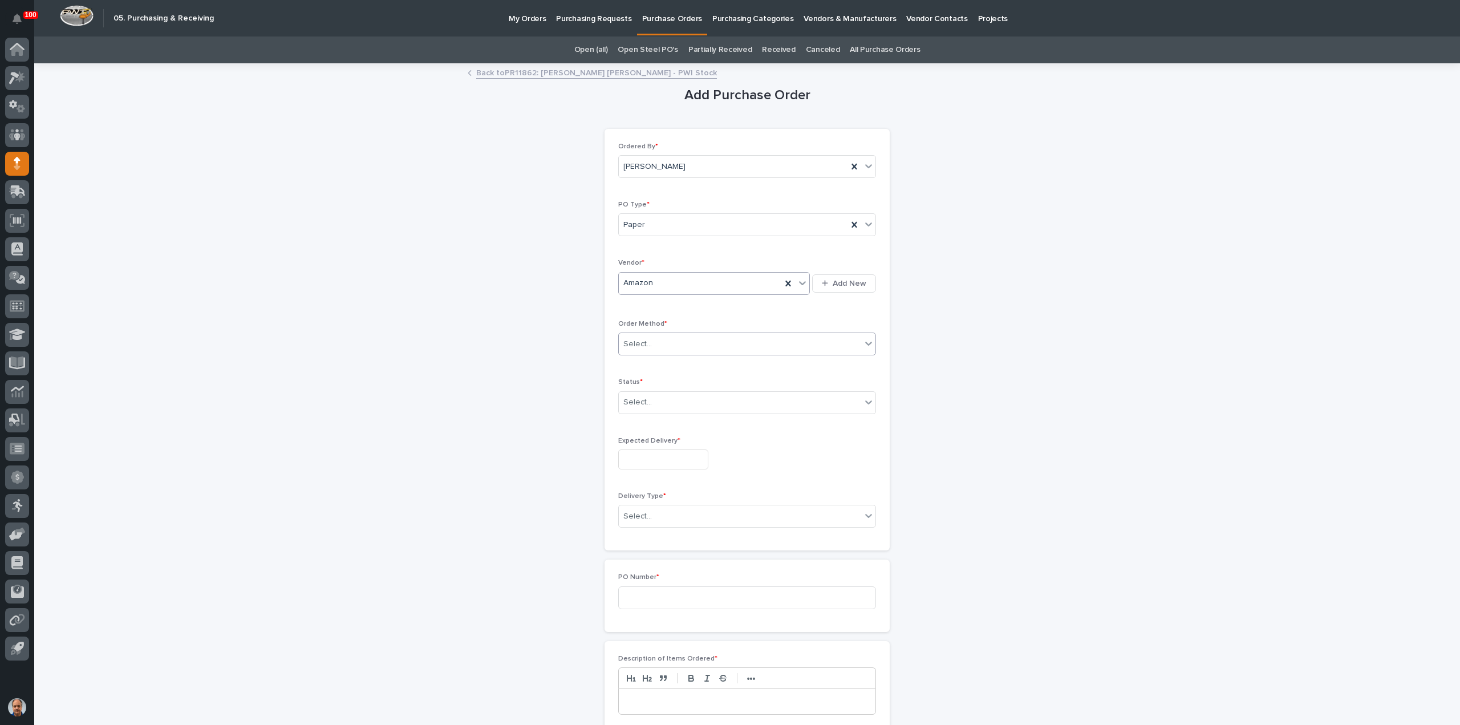
click at [670, 339] on div "Select..." at bounding box center [740, 344] width 242 height 19
click at [655, 361] on div "Online Order" at bounding box center [742, 364] width 257 height 20
click at [659, 401] on div "Select..." at bounding box center [740, 402] width 242 height 19
drag, startPoint x: 648, startPoint y: 429, endPoint x: 634, endPoint y: 449, distance: 24.1
click at [634, 445] on div "Submitted" at bounding box center [742, 442] width 257 height 20
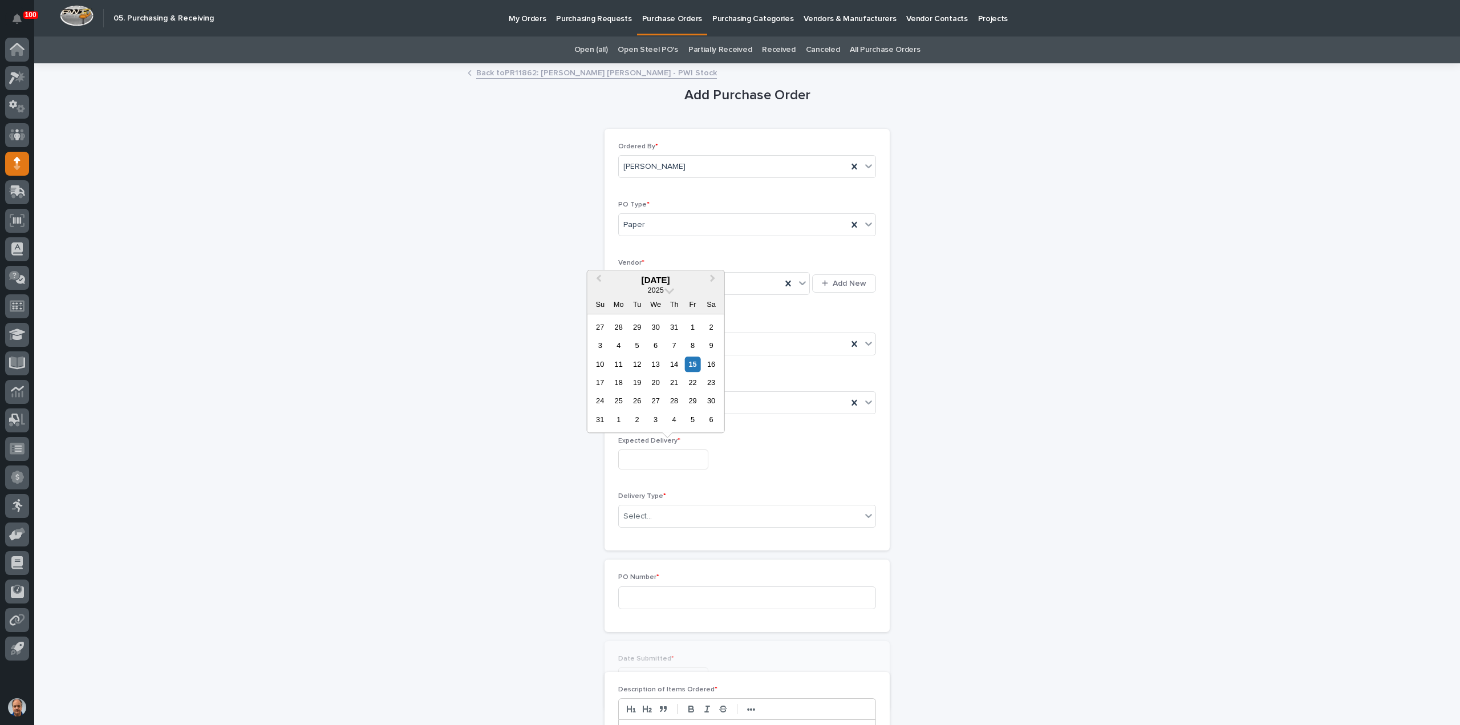
click at [640, 463] on input "text" at bounding box center [663, 459] width 90 height 20
drag, startPoint x: 659, startPoint y: 378, endPoint x: 665, endPoint y: 386, distance: 9.8
click at [659, 378] on div "20" at bounding box center [655, 382] width 15 height 15
type input "**********"
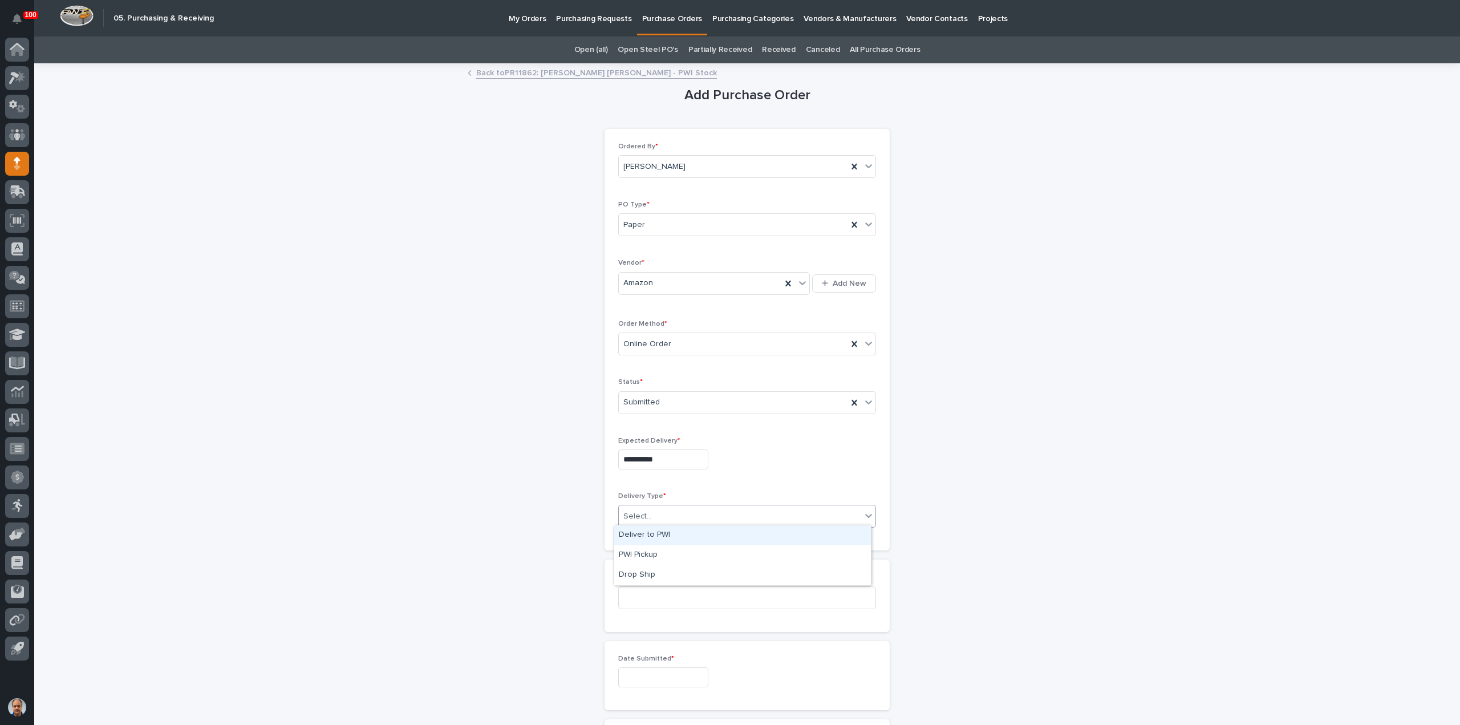
click at [681, 508] on div "Select..." at bounding box center [740, 516] width 242 height 19
drag, startPoint x: 655, startPoint y: 531, endPoint x: 703, endPoint y: 564, distance: 58.2
click at [655, 532] on div "Deliver to PWI" at bounding box center [742, 535] width 257 height 20
drag, startPoint x: 668, startPoint y: 593, endPoint x: 722, endPoint y: 602, distance: 54.4
click at [674, 593] on input at bounding box center [747, 597] width 258 height 23
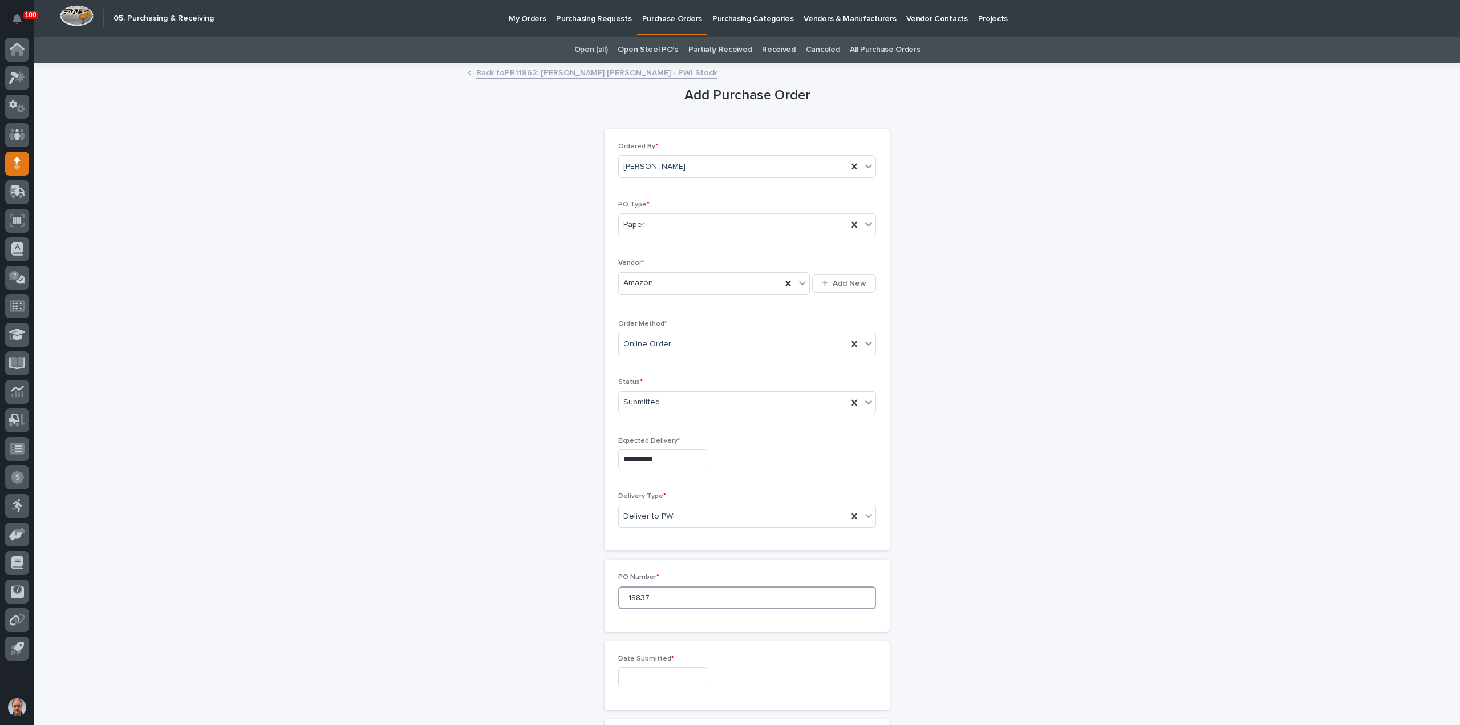
type input "18837"
click at [689, 672] on input "text" at bounding box center [663, 677] width 90 height 20
click at [695, 579] on div "15" at bounding box center [692, 581] width 15 height 15
type input "**********"
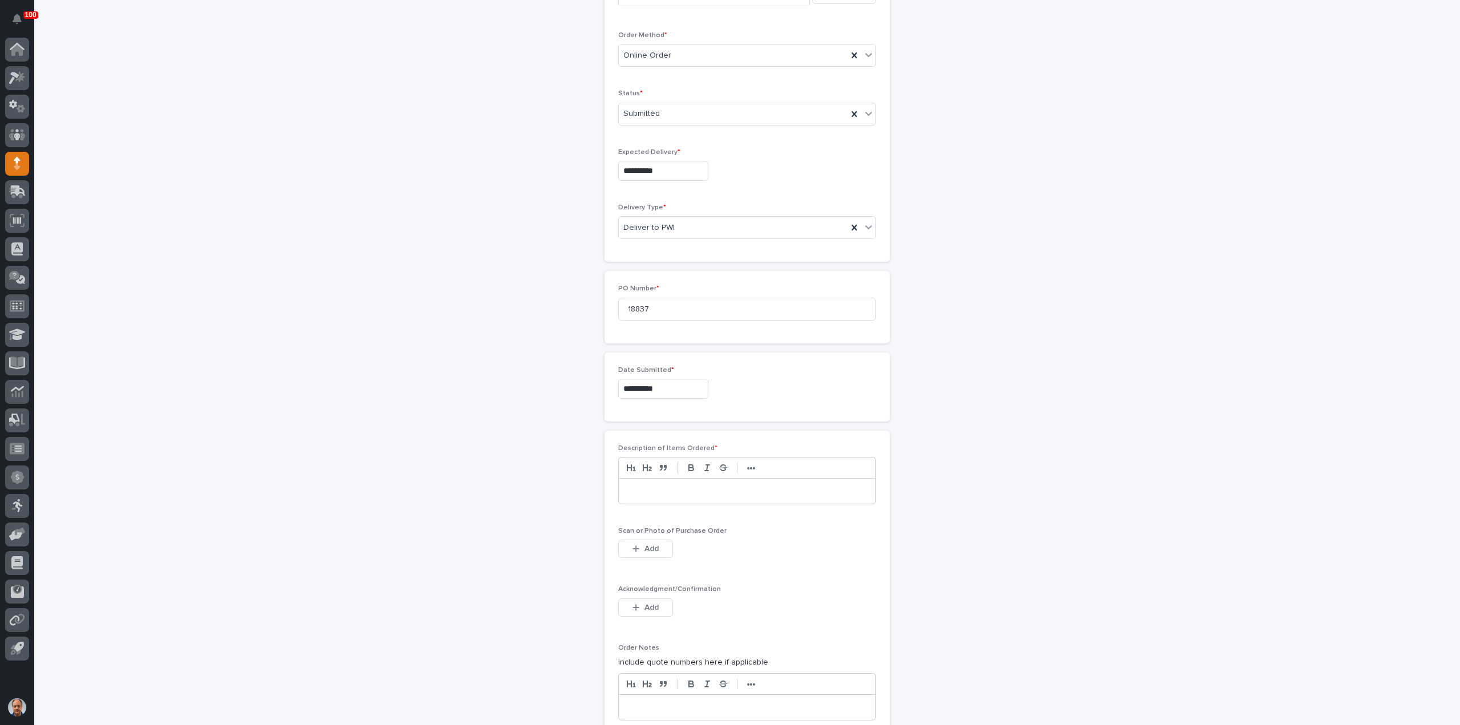
scroll to position [342, 0]
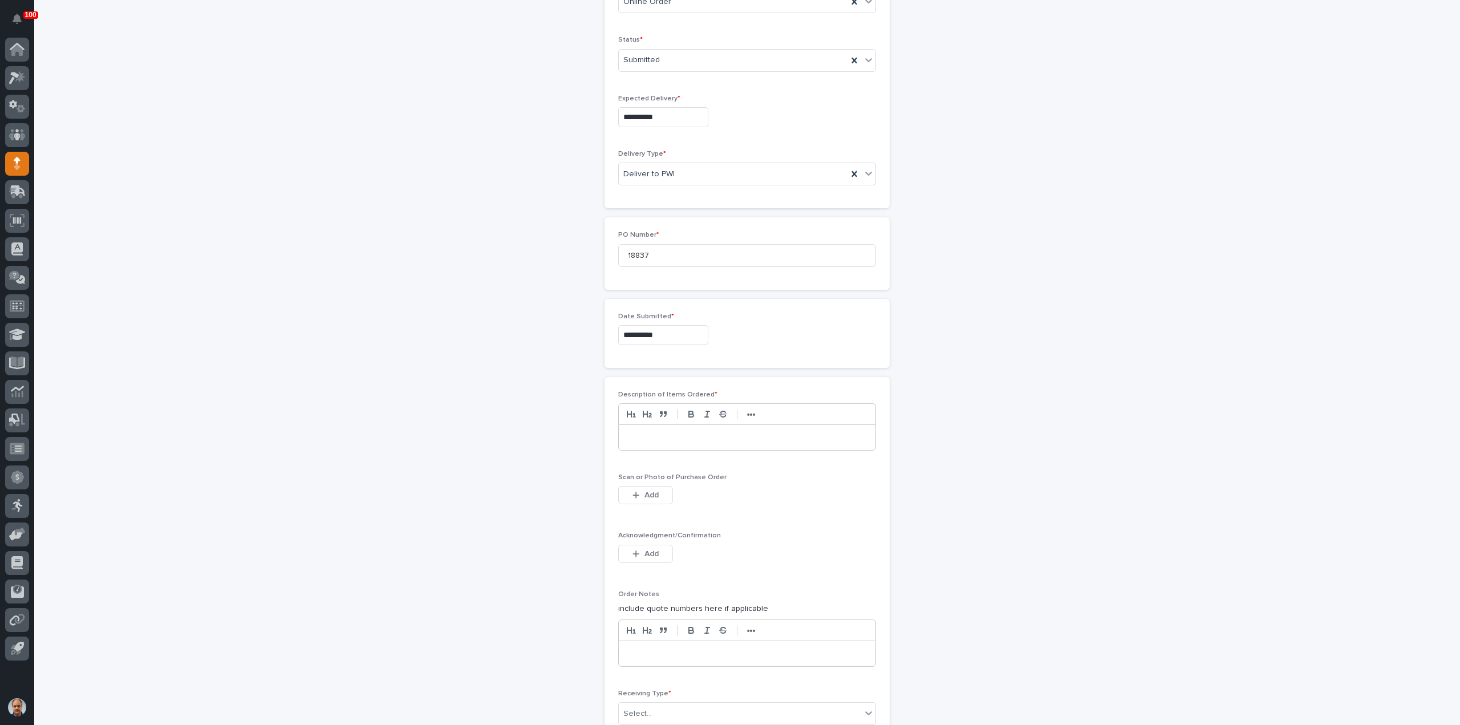
click at [684, 434] on p at bounding box center [747, 437] width 240 height 11
click at [644, 491] on span "Add" at bounding box center [651, 495] width 14 height 8
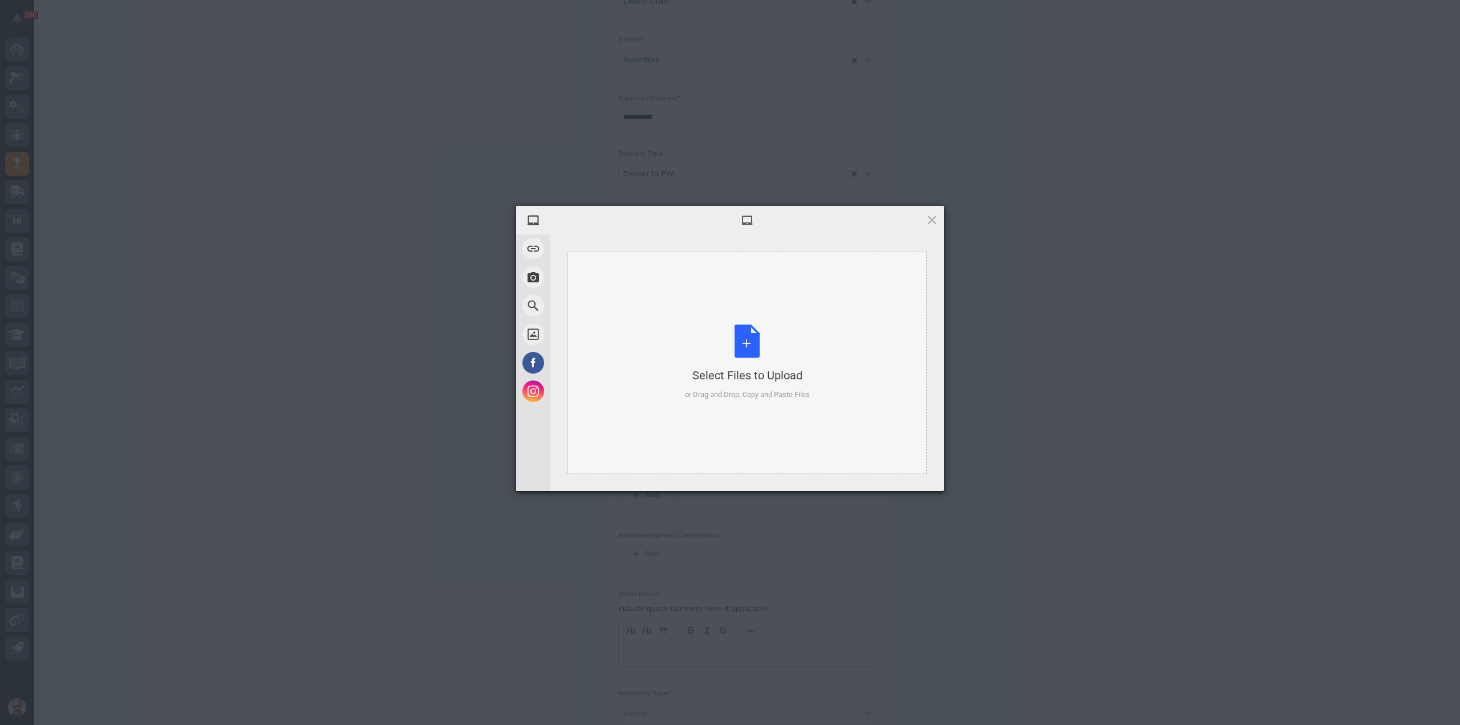
click at [746, 340] on div "Select Files to Upload or Drag and Drop, Copy and Paste Files" at bounding box center [747, 363] width 125 height 76
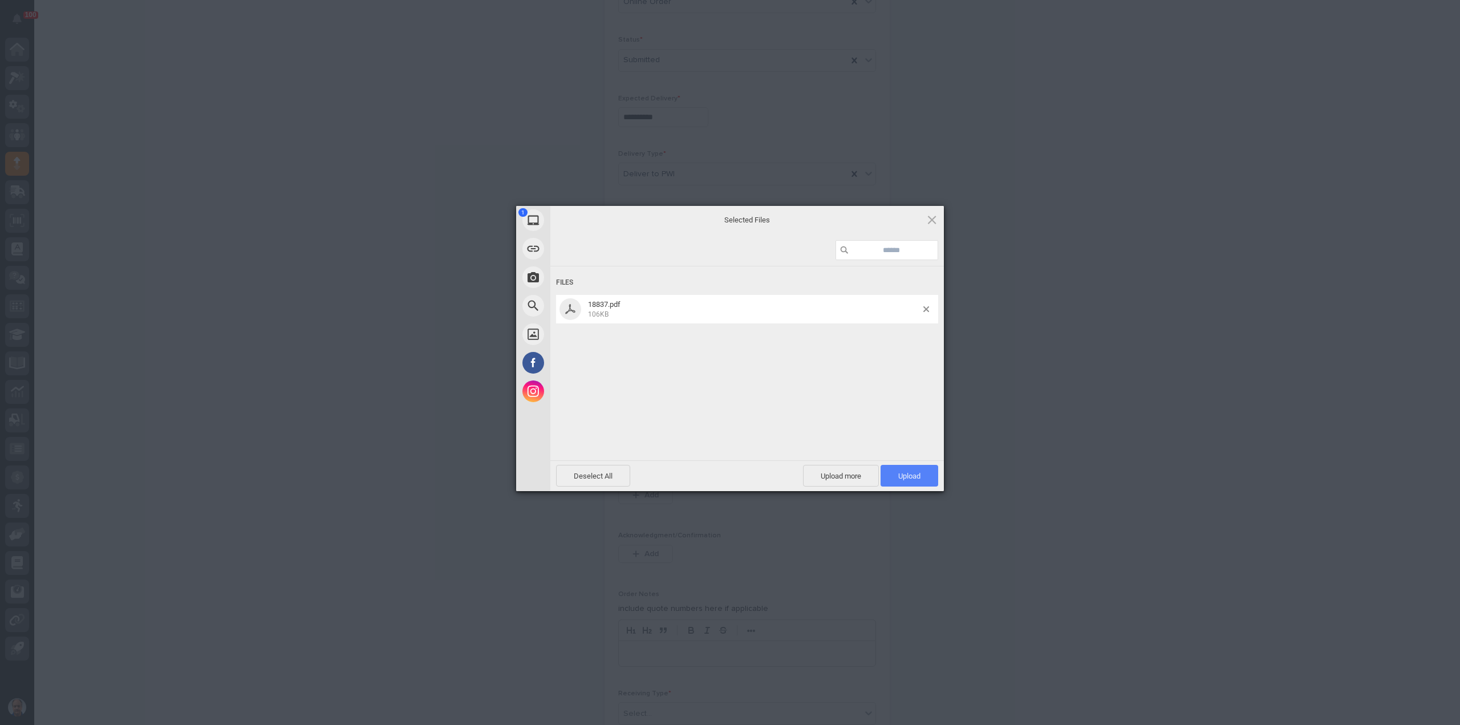
click at [902, 476] on span "Upload 1" at bounding box center [909, 476] width 22 height 9
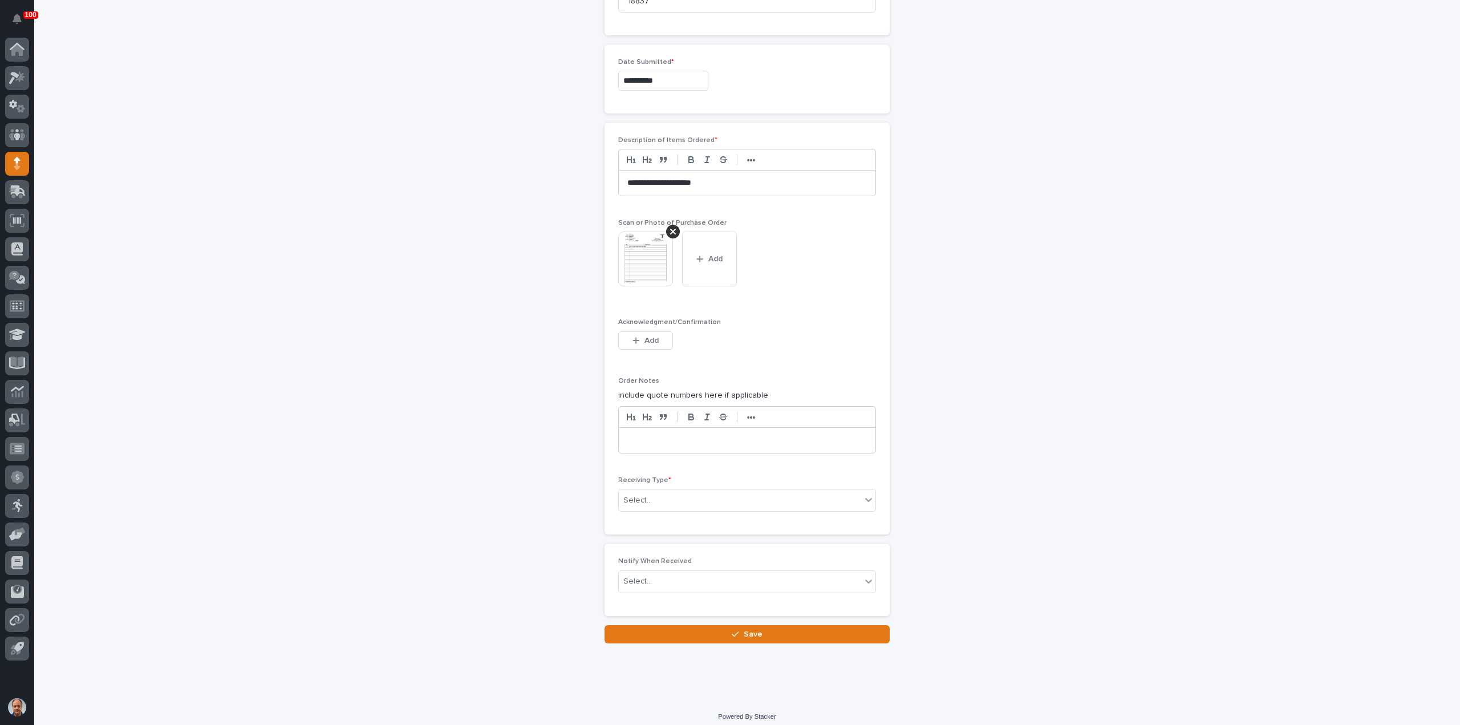
scroll to position [599, 0]
click at [727, 497] on div "Select..." at bounding box center [740, 498] width 242 height 19
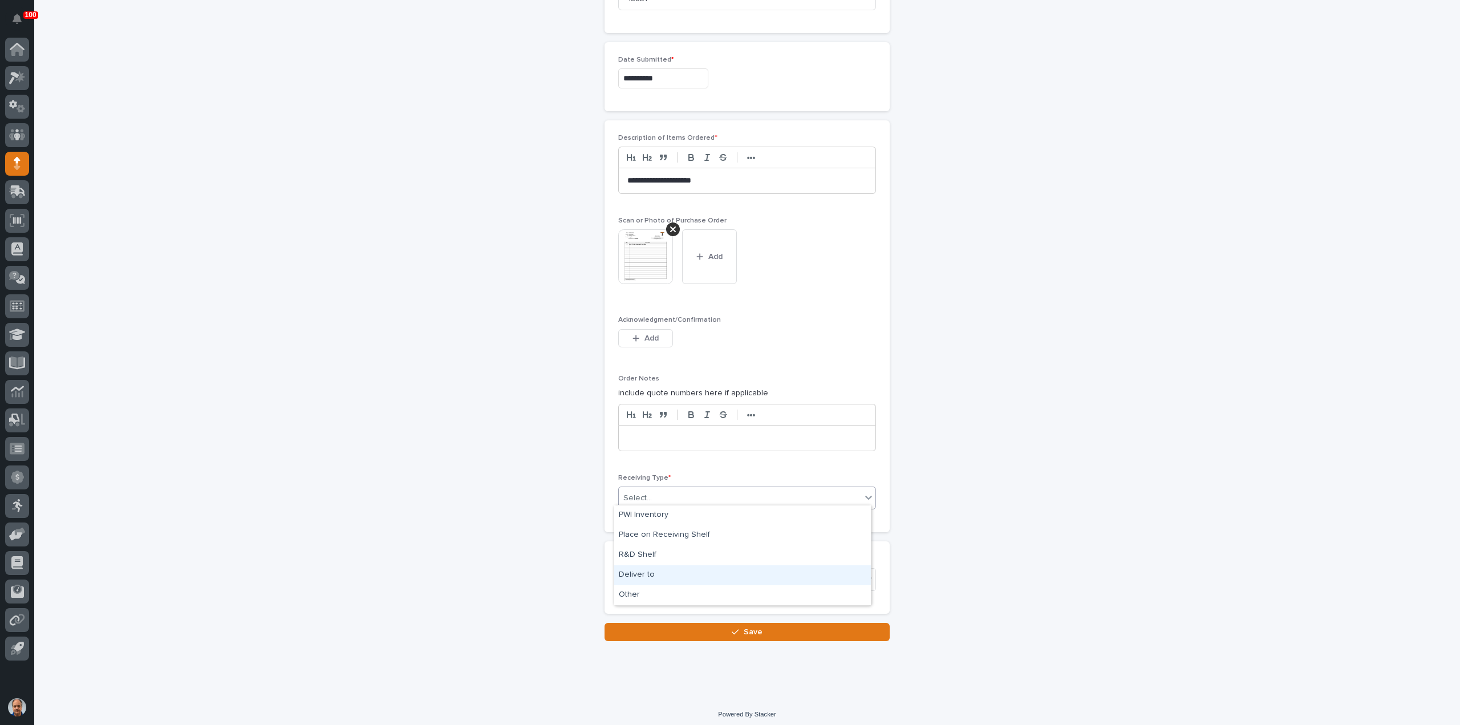
click at [649, 578] on div "Deliver to" at bounding box center [742, 575] width 257 height 20
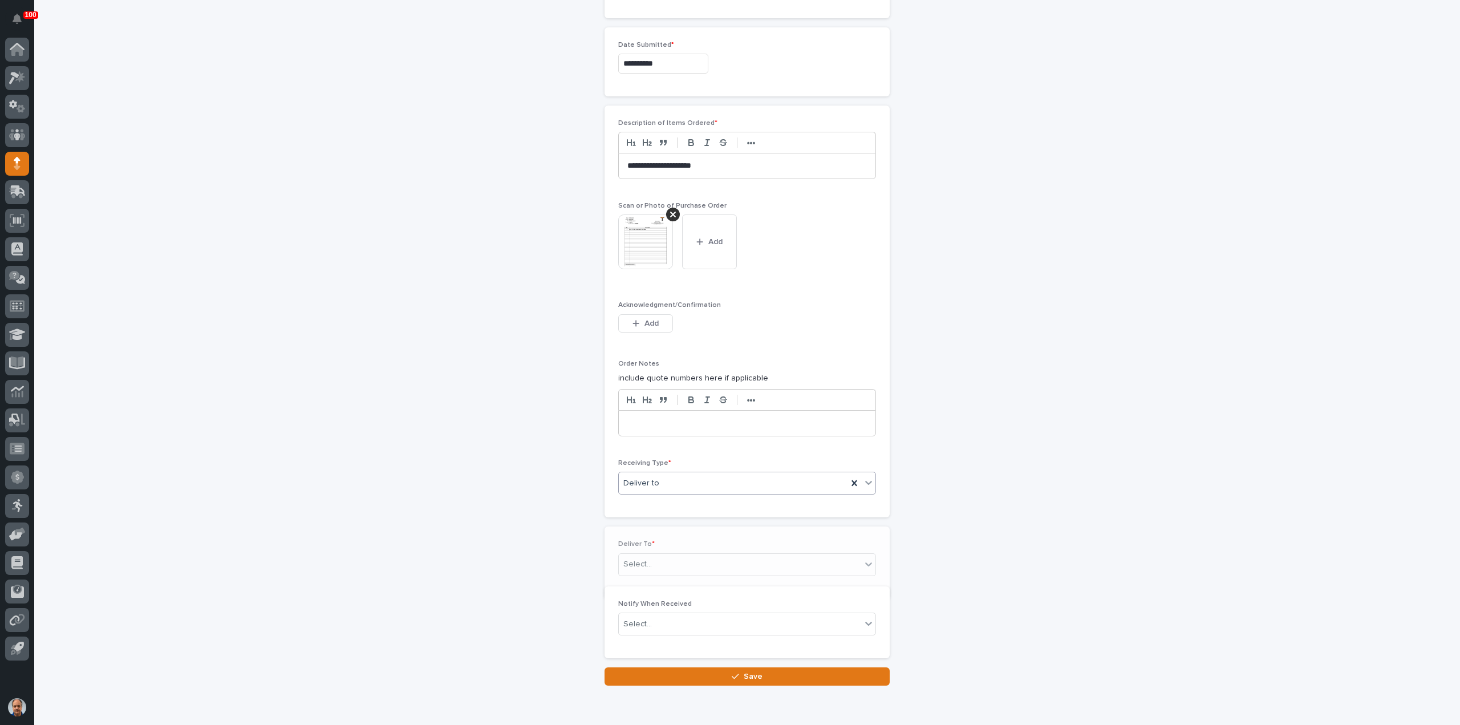
scroll to position [639, 0]
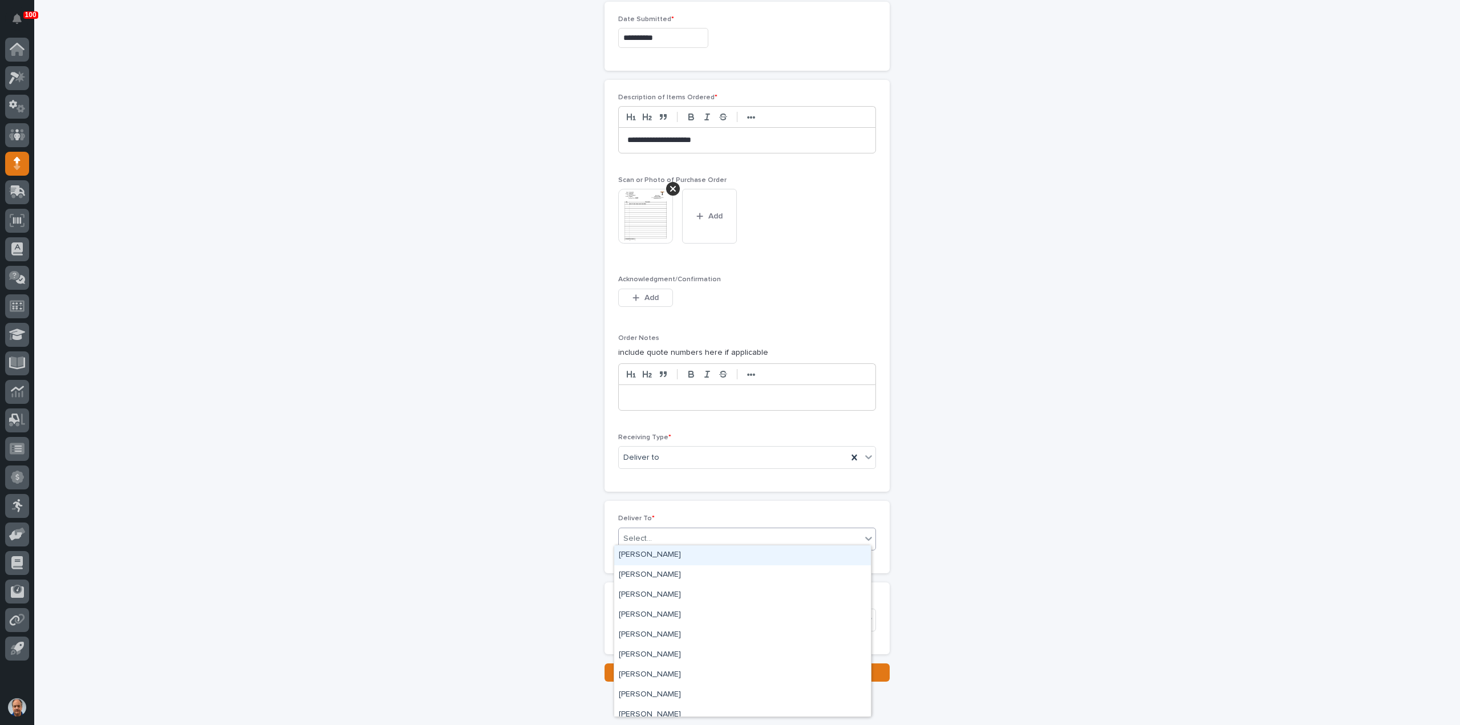
click at [708, 529] on div "Select..." at bounding box center [740, 538] width 242 height 19
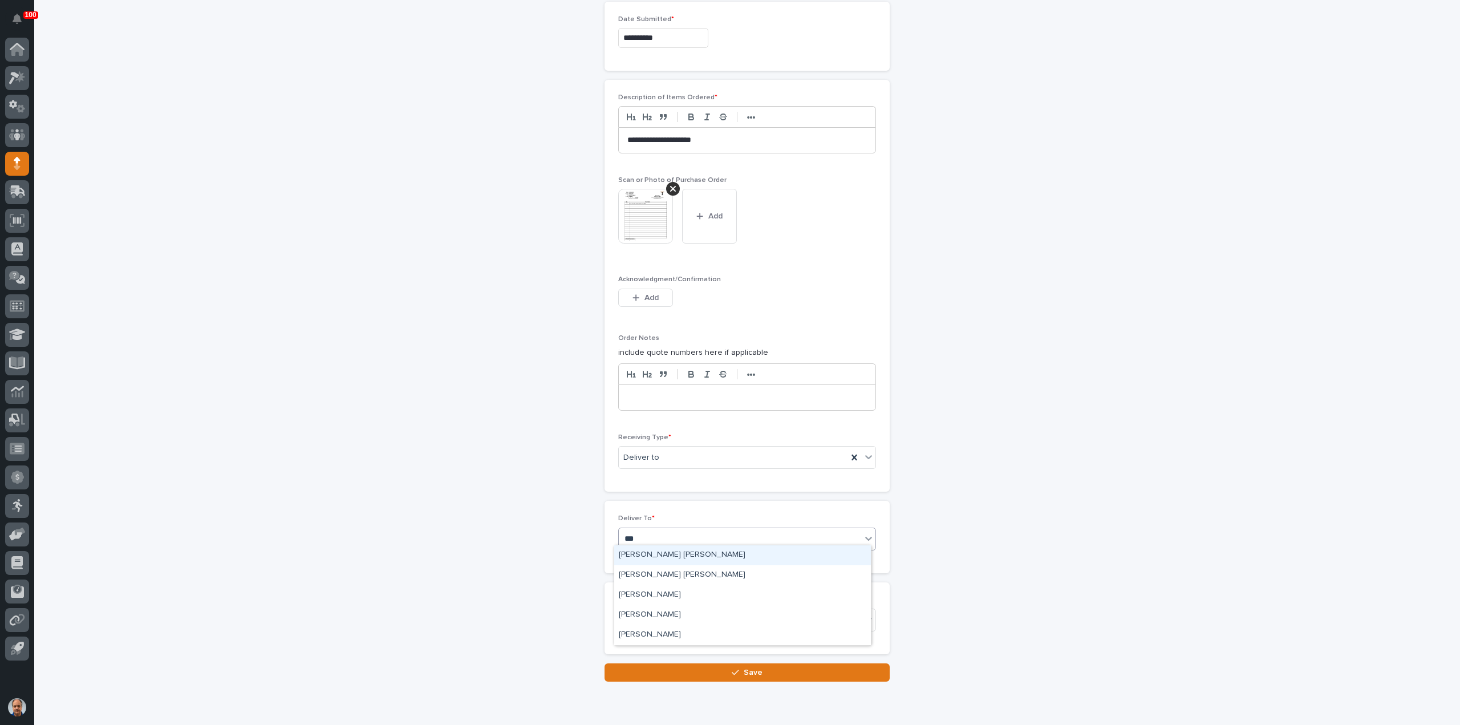
type input "****"
click at [648, 573] on div "[PERSON_NAME] [PERSON_NAME]" at bounding box center [742, 575] width 257 height 20
click at [745, 668] on span "Save" at bounding box center [753, 672] width 19 height 8
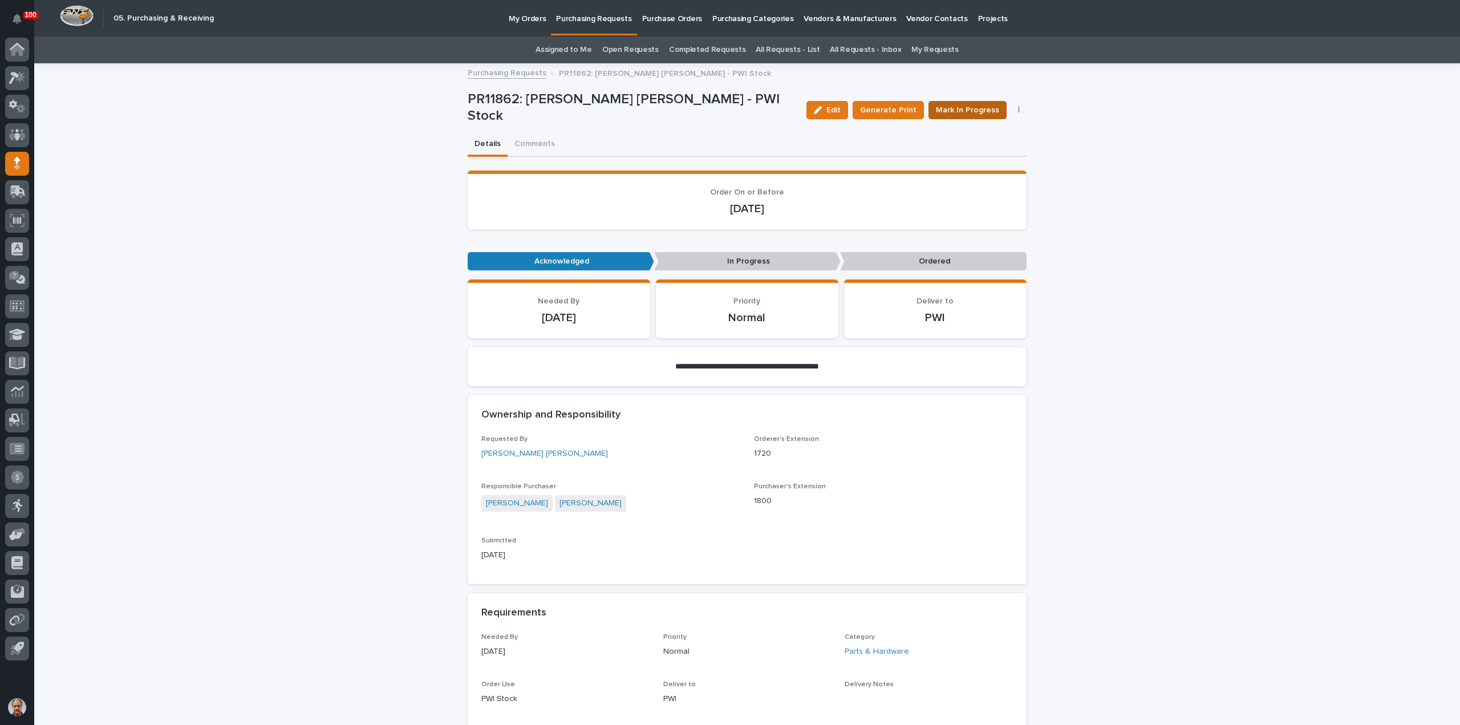
click at [972, 107] on span "Mark In Progress" at bounding box center [967, 109] width 63 height 11
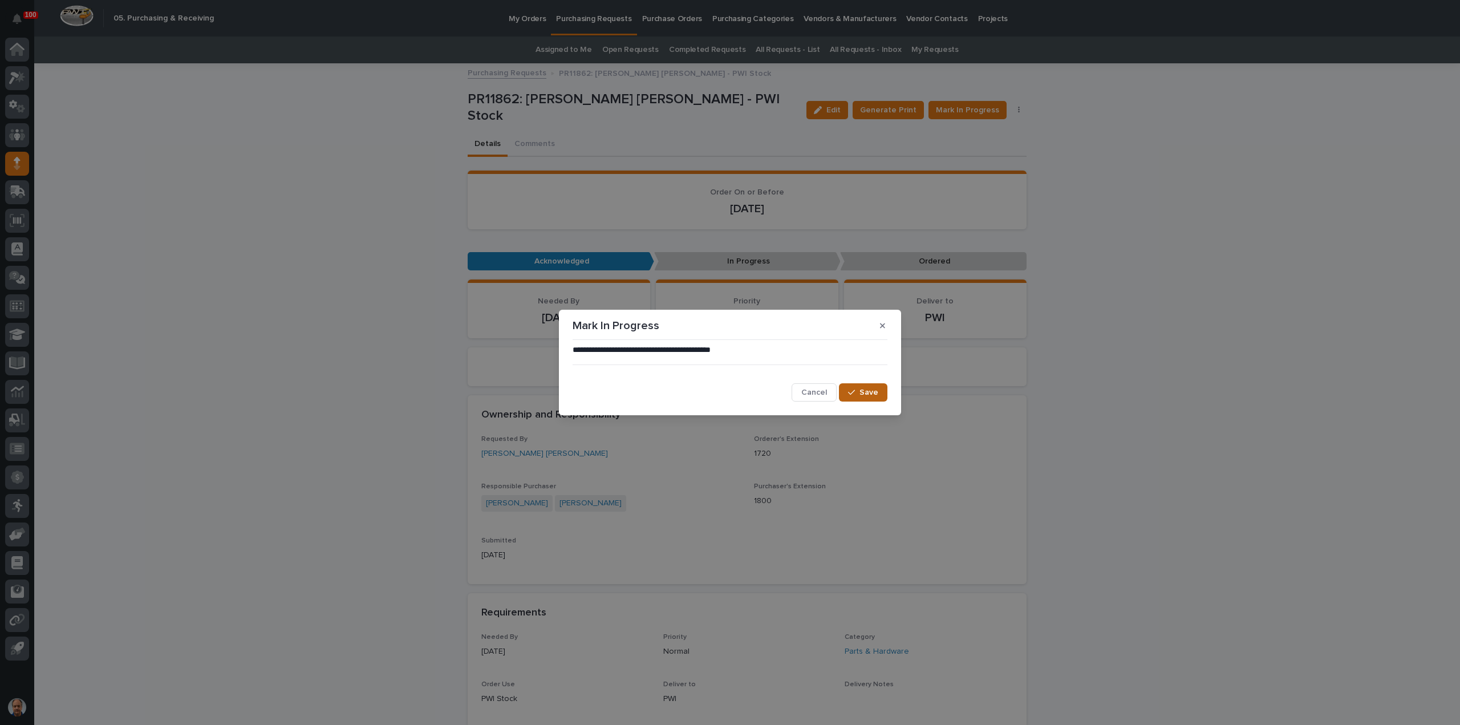
click at [868, 387] on button "Save" at bounding box center [863, 392] width 48 height 18
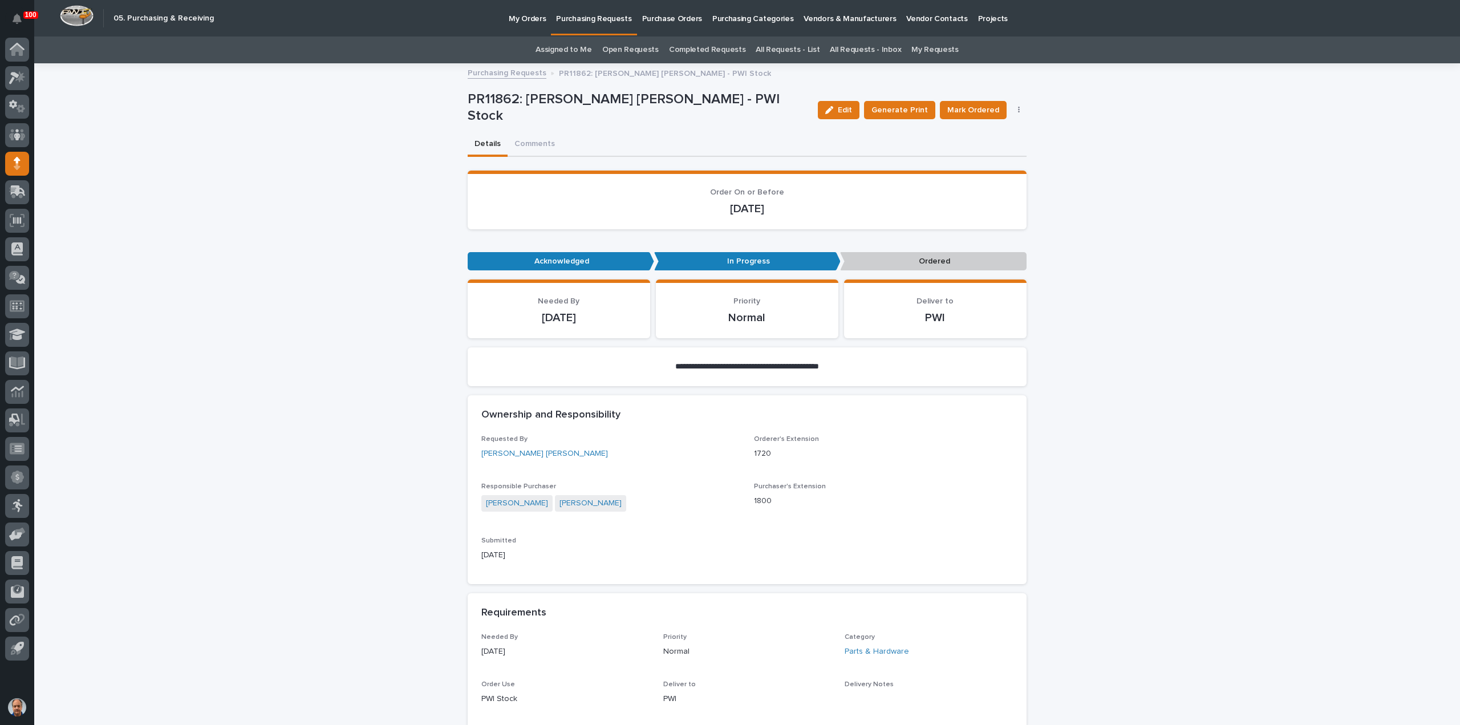
click at [970, 108] on span "Mark Ordered" at bounding box center [973, 109] width 52 height 11
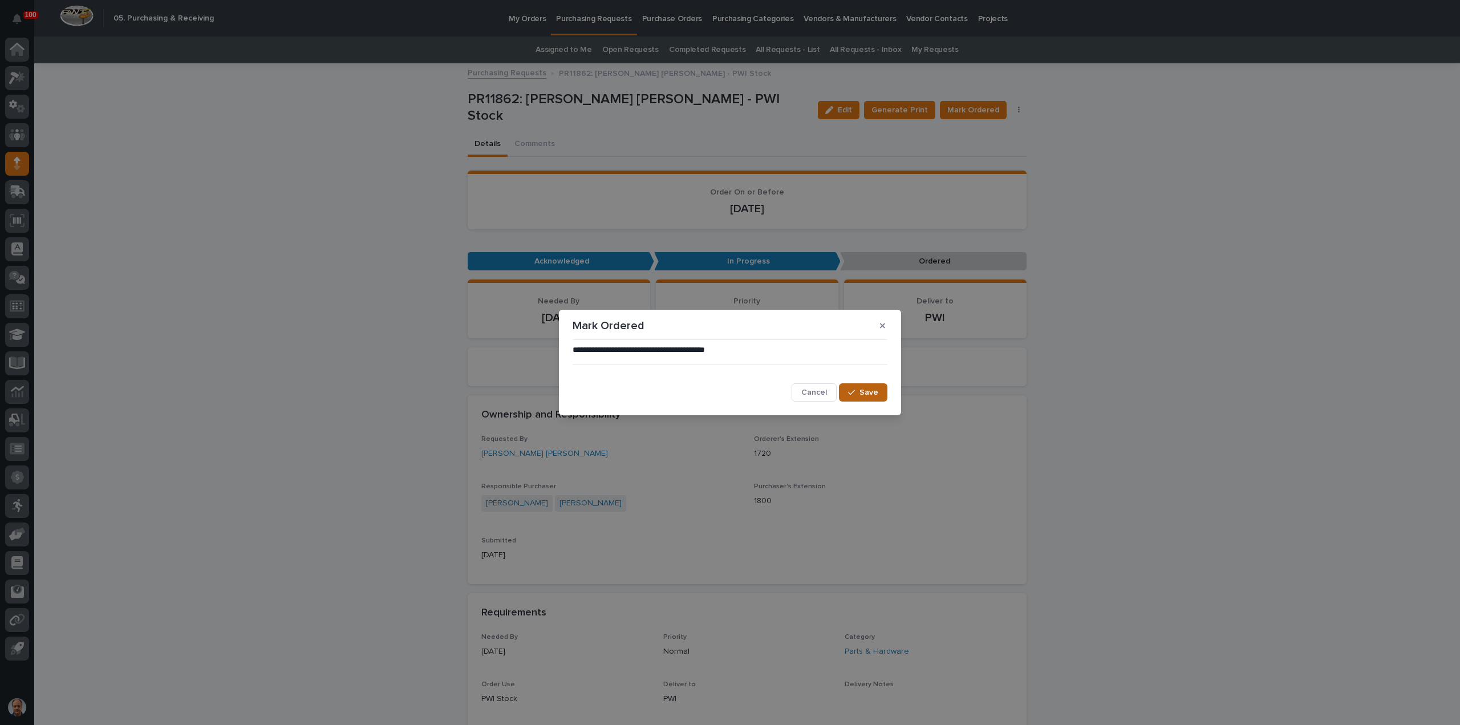
click at [869, 396] on span "Save" at bounding box center [869, 392] width 19 height 8
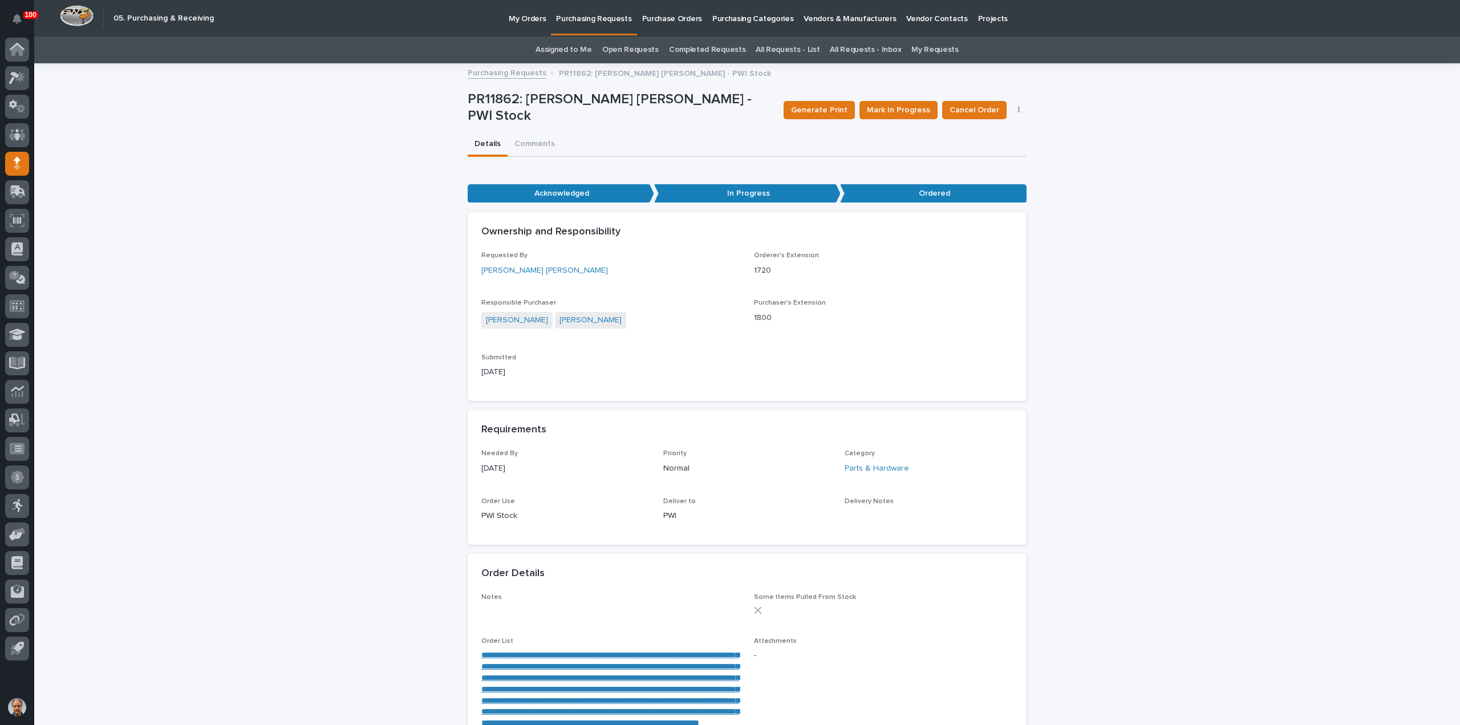
click at [574, 15] on p "Purchasing Requests" at bounding box center [593, 12] width 75 height 24
